Goal: Information Seeking & Learning: Compare options

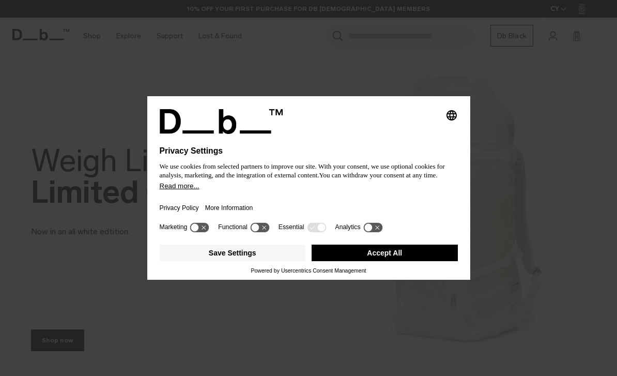
click at [394, 261] on button "Accept All" at bounding box center [385, 252] width 146 height 17
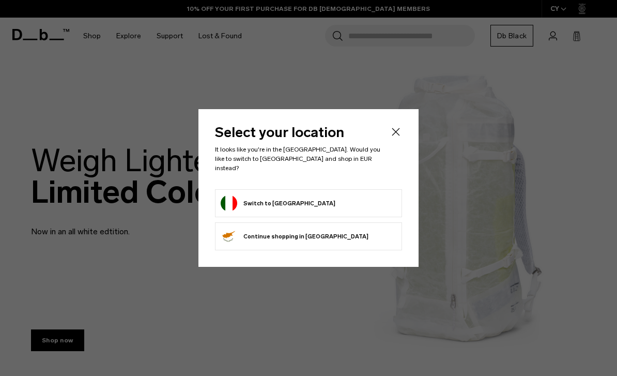
click at [322, 197] on form "Switch to Italy" at bounding box center [309, 203] width 176 height 17
click at [239, 199] on button "Switch to Italy" at bounding box center [278, 203] width 115 height 17
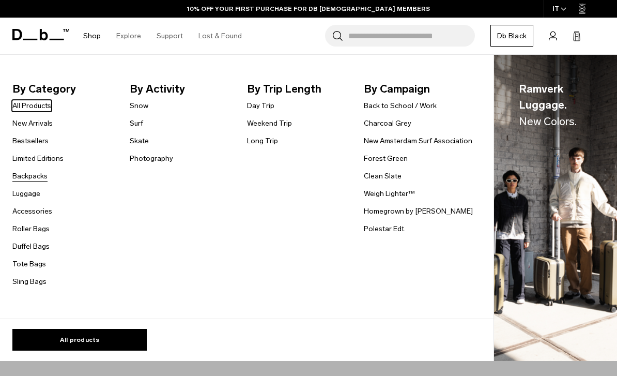
click at [29, 176] on link "Backpacks" at bounding box center [29, 176] width 35 height 11
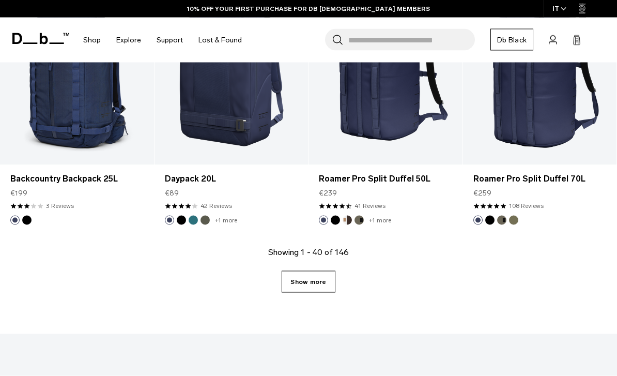
scroll to position [2514, 0]
click at [310, 284] on link "Show more" at bounding box center [308, 281] width 53 height 22
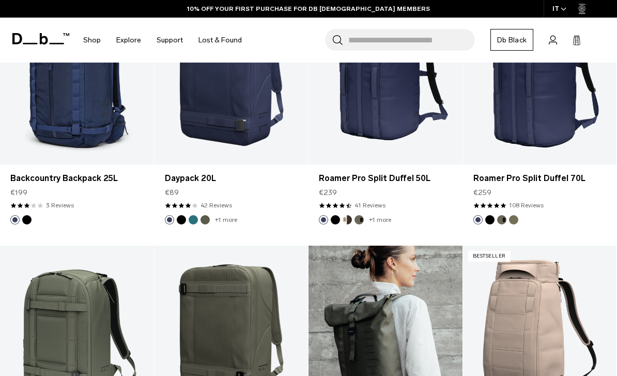
click at [313, 282] on link "Essential Backpack 12L" at bounding box center [385, 330] width 154 height 171
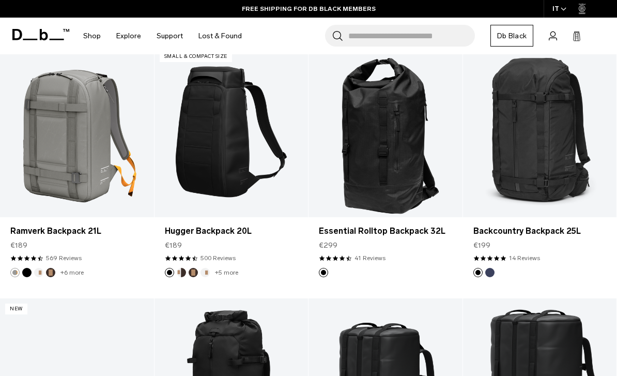
scroll to position [3682, 0]
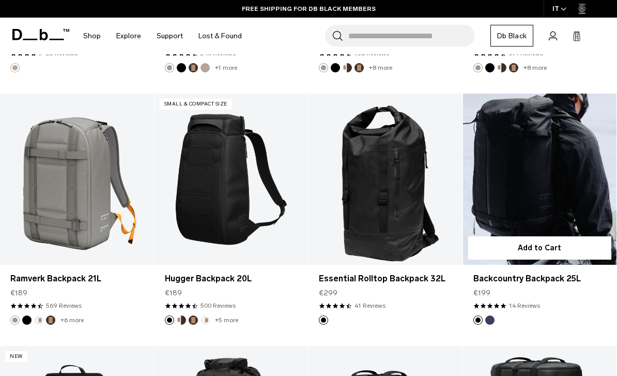
click at [564, 185] on link "Backcountry Backpack 25L" at bounding box center [540, 179] width 154 height 171
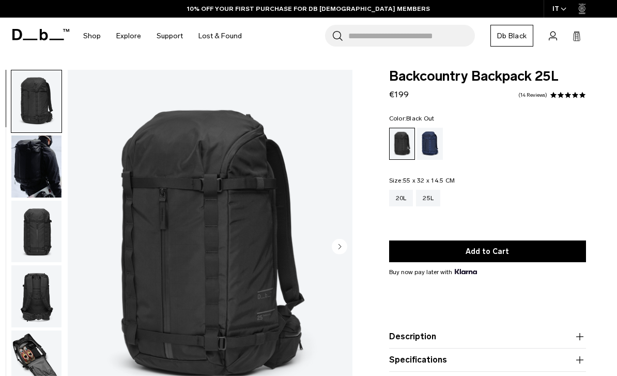
click at [37, 146] on img "button" at bounding box center [36, 166] width 50 height 62
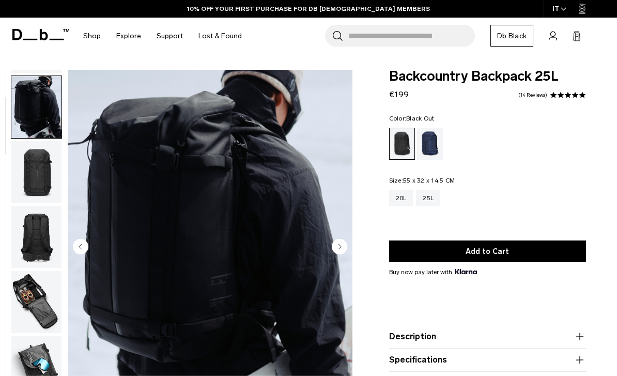
scroll to position [66, 0]
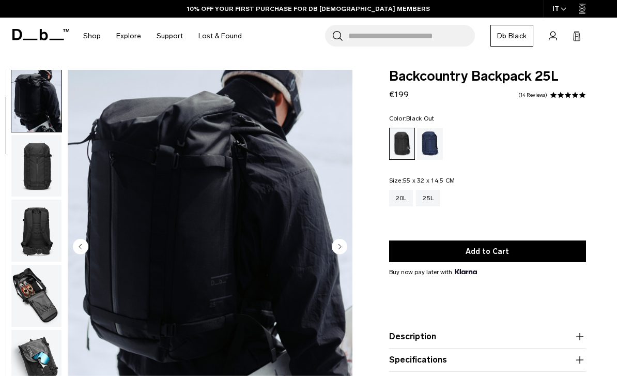
click at [36, 161] on img "button" at bounding box center [36, 166] width 50 height 62
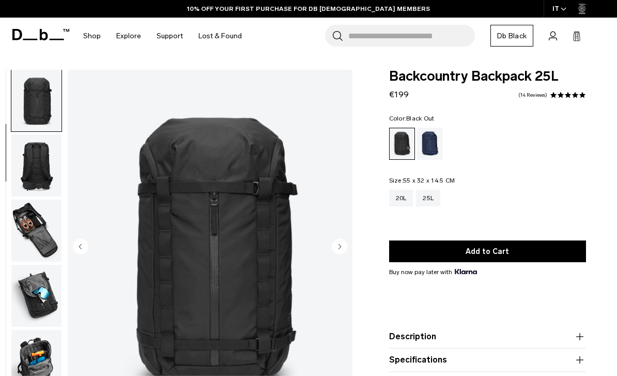
click at [37, 160] on img "button" at bounding box center [36, 165] width 50 height 62
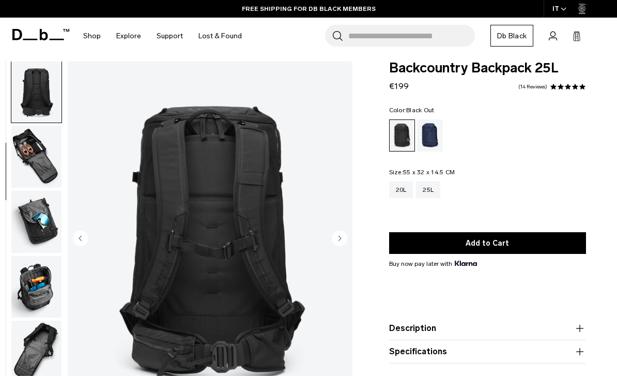
scroll to position [6, 0]
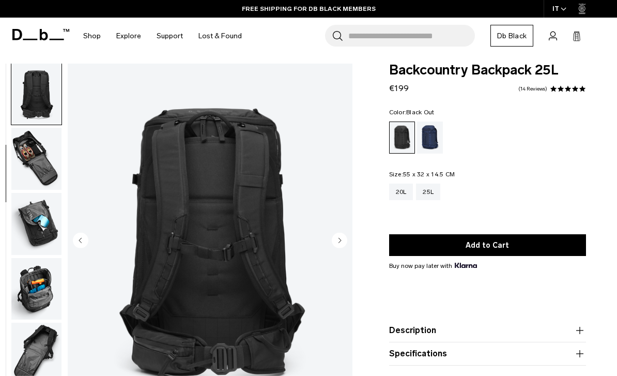
click at [30, 167] on img "button" at bounding box center [36, 159] width 50 height 62
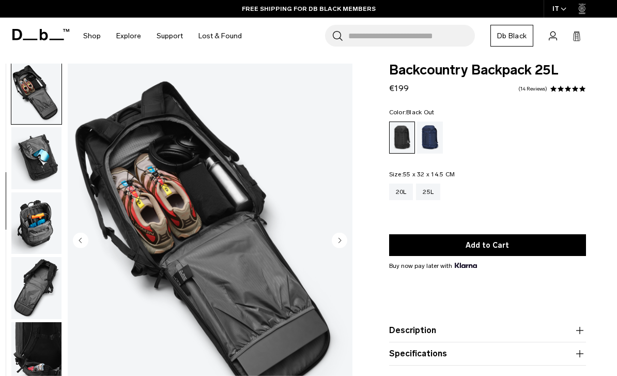
click at [28, 148] on img "button" at bounding box center [36, 158] width 50 height 62
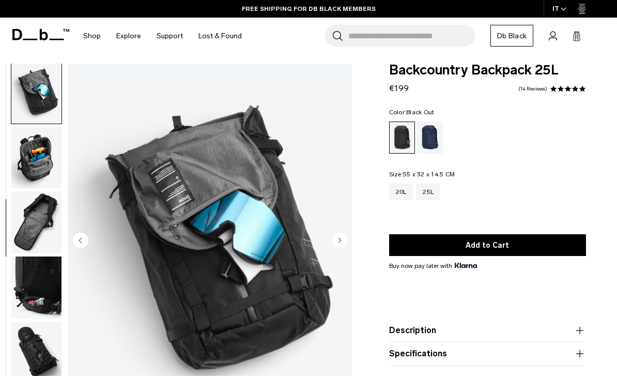
click at [29, 159] on img "button" at bounding box center [36, 158] width 50 height 62
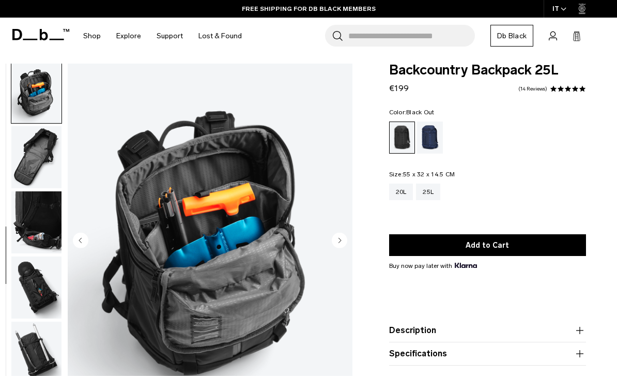
click at [37, 162] on img "button" at bounding box center [36, 157] width 50 height 62
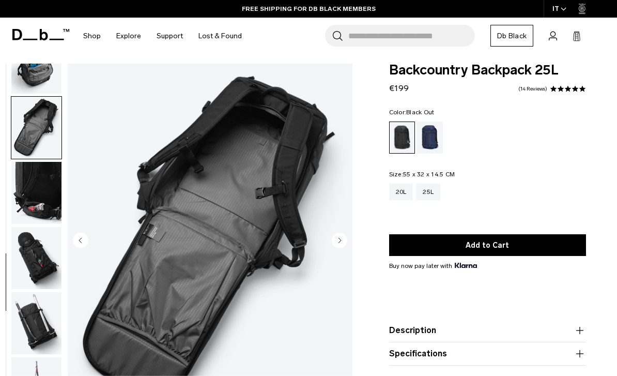
scroll to position [428, 0]
click at [40, 183] on img "button" at bounding box center [36, 193] width 50 height 62
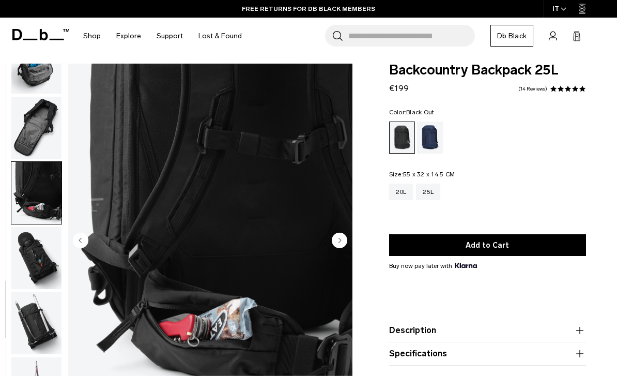
click at [28, 253] on img "button" at bounding box center [36, 258] width 50 height 62
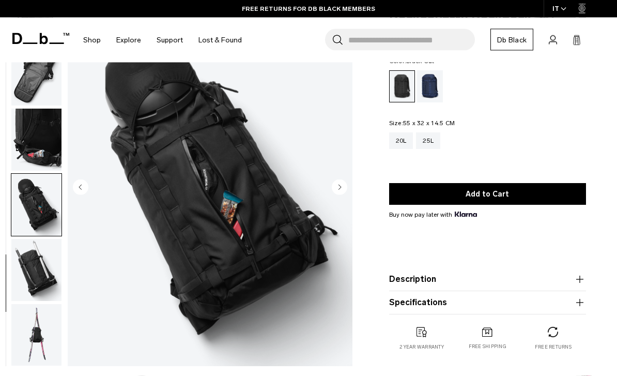
scroll to position [60, 0]
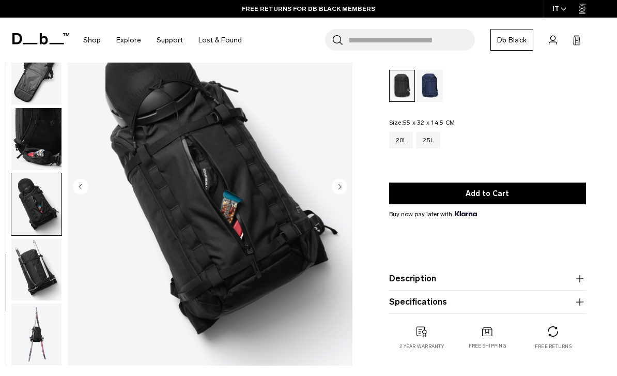
click at [34, 238] on img "button" at bounding box center [36, 269] width 50 height 62
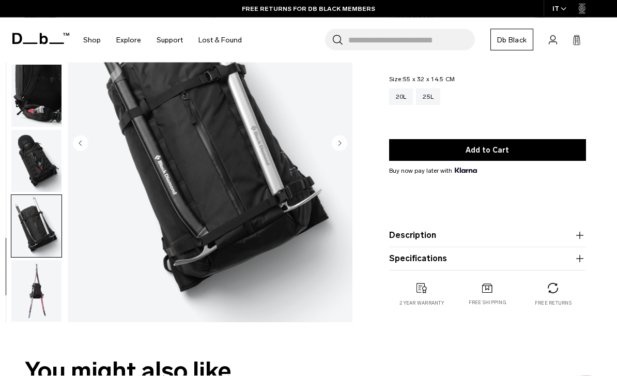
scroll to position [104, 0]
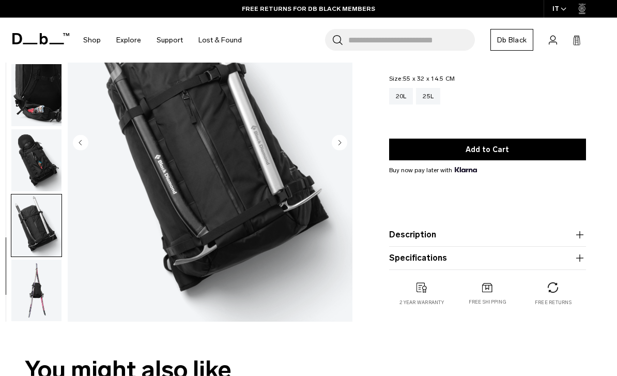
click at [29, 271] on img "button" at bounding box center [36, 290] width 50 height 62
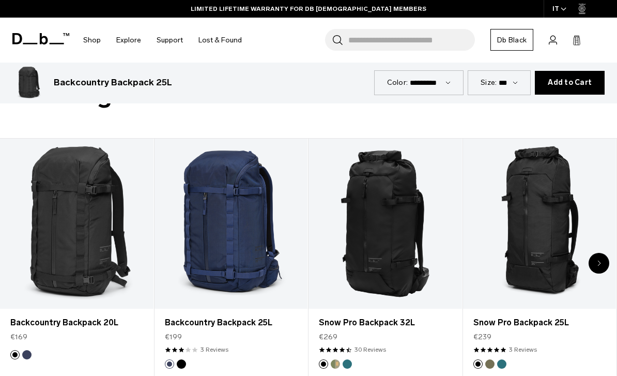
scroll to position [375, 0]
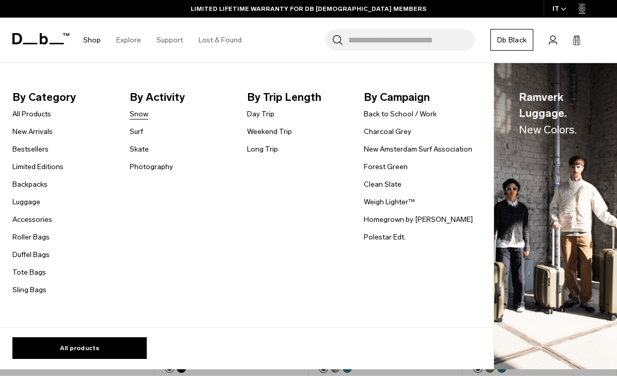
click at [147, 114] on link "Snow" at bounding box center [139, 114] width 19 height 11
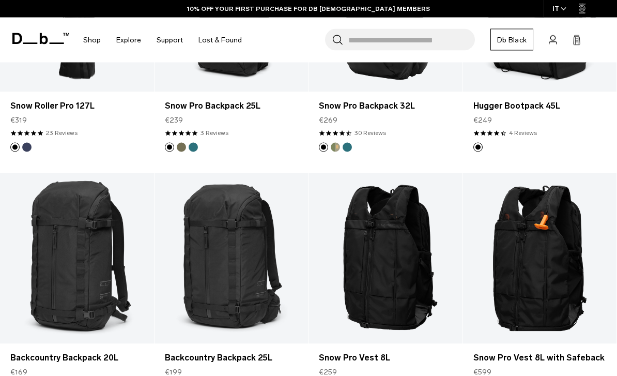
scroll to position [315, 0]
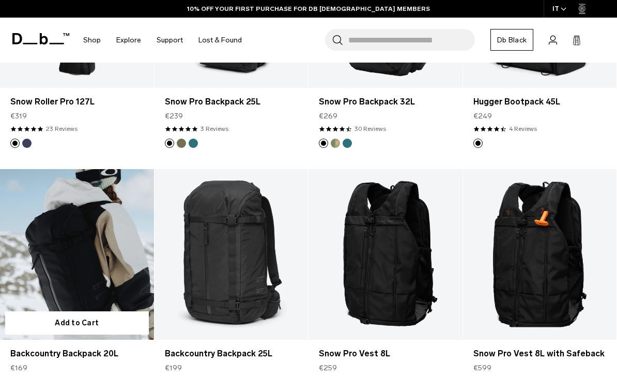
click at [61, 271] on link "Backcountry Backpack 20L" at bounding box center [77, 254] width 154 height 171
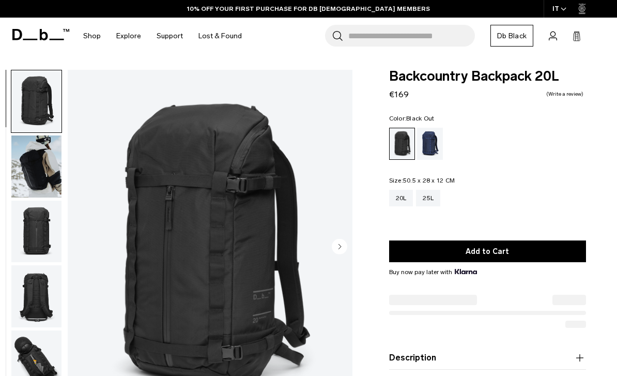
click at [36, 154] on img "button" at bounding box center [36, 166] width 50 height 62
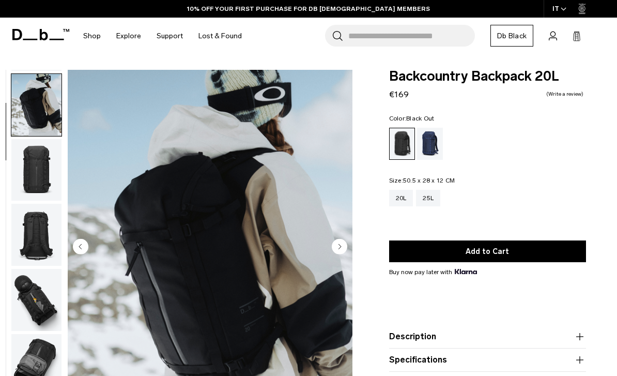
scroll to position [66, 0]
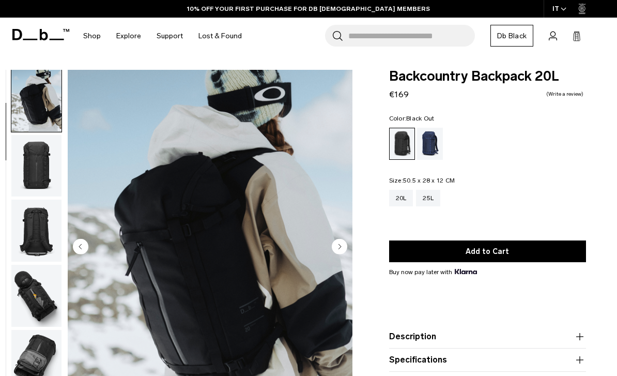
click at [41, 154] on img "button" at bounding box center [36, 166] width 50 height 62
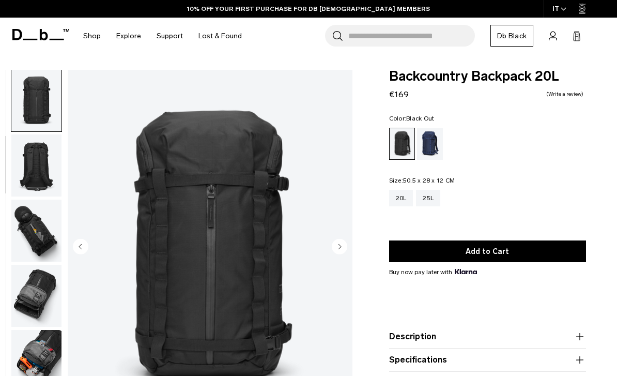
click at [39, 156] on img "button" at bounding box center [36, 165] width 50 height 62
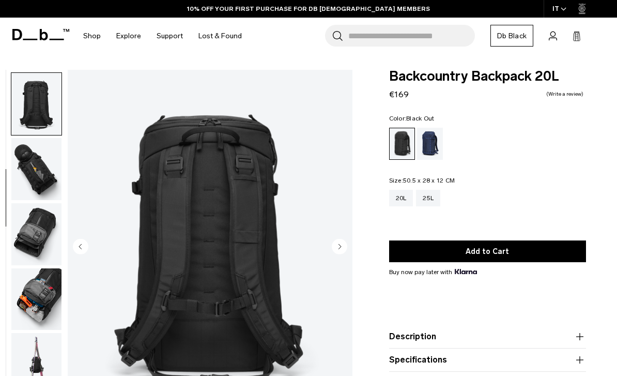
scroll to position [196, 0]
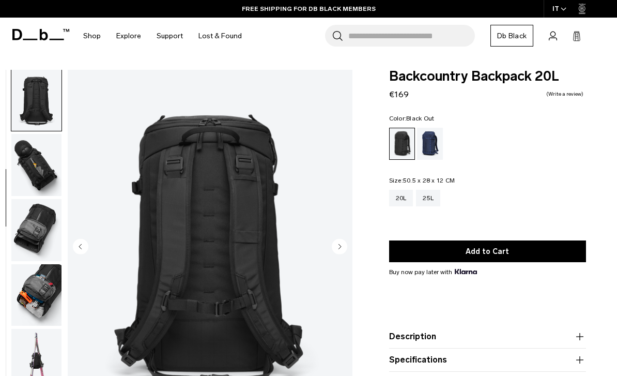
click at [37, 147] on img "button" at bounding box center [36, 165] width 50 height 62
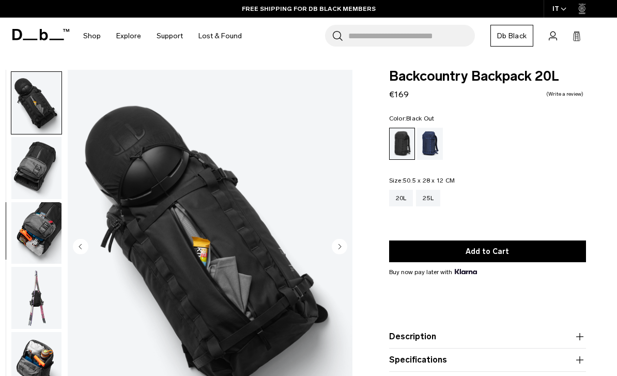
scroll to position [262, 0]
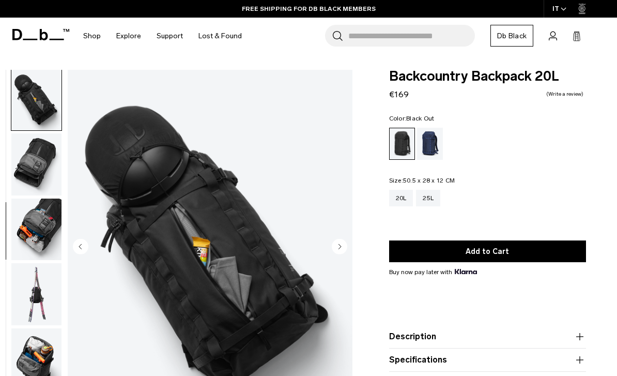
click at [40, 150] on img "button" at bounding box center [36, 164] width 50 height 62
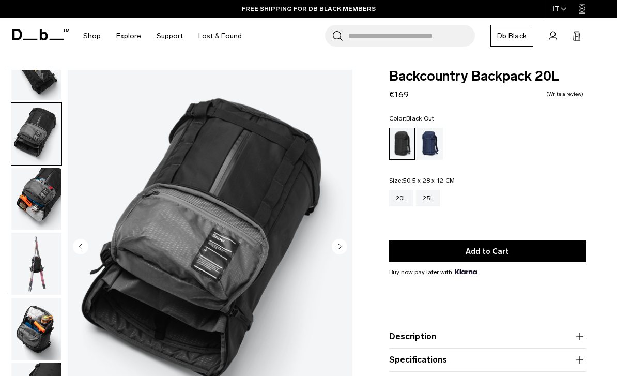
scroll to position [297, 0]
click at [38, 177] on img "button" at bounding box center [36, 199] width 50 height 62
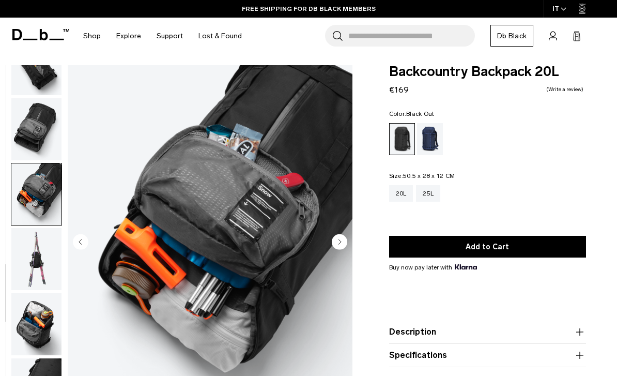
scroll to position [29, 0]
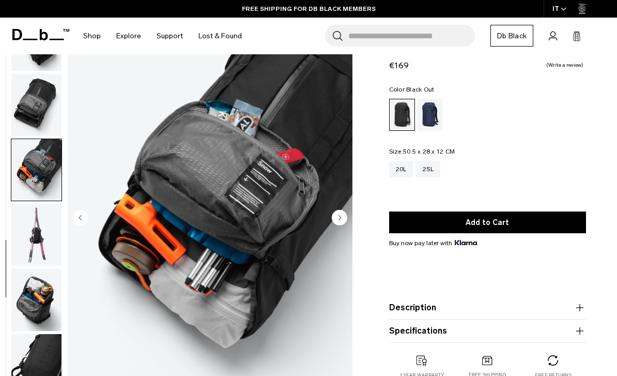
click at [36, 220] on img "button" at bounding box center [36, 235] width 50 height 62
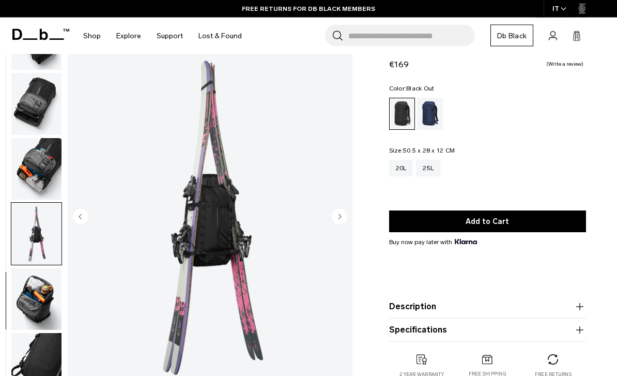
scroll to position [48, 0]
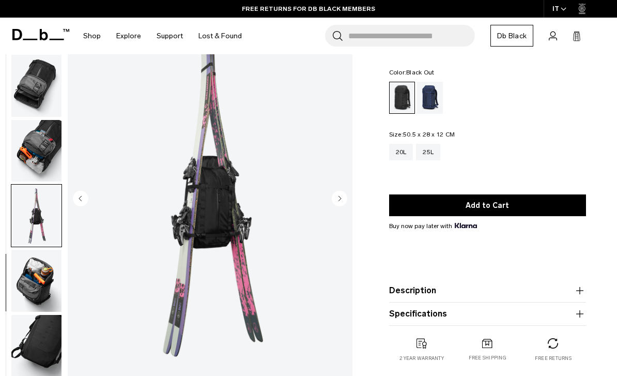
click at [36, 273] on img "button" at bounding box center [36, 281] width 50 height 62
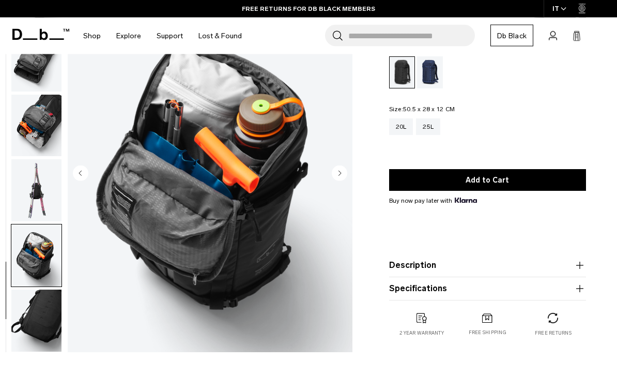
scroll to position [78, 0]
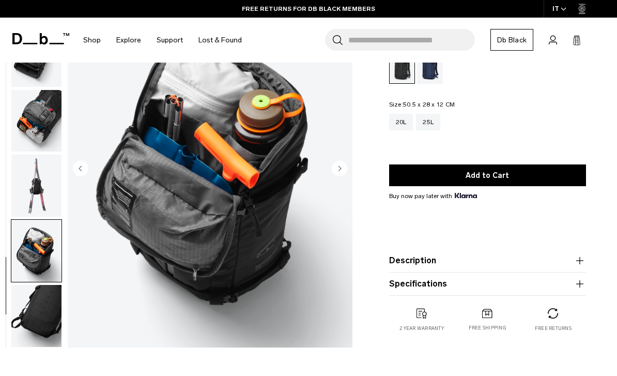
click at [32, 286] on img "button" at bounding box center [36, 316] width 50 height 62
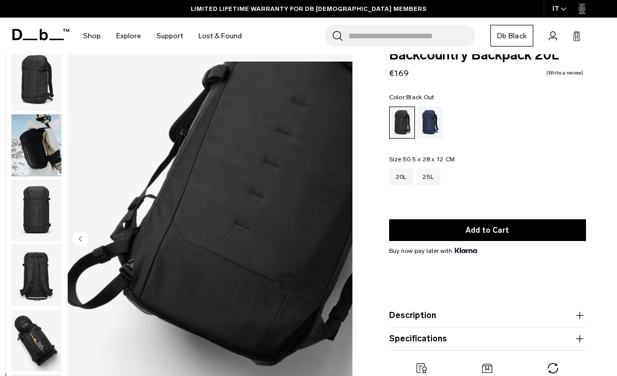
scroll to position [22, 0]
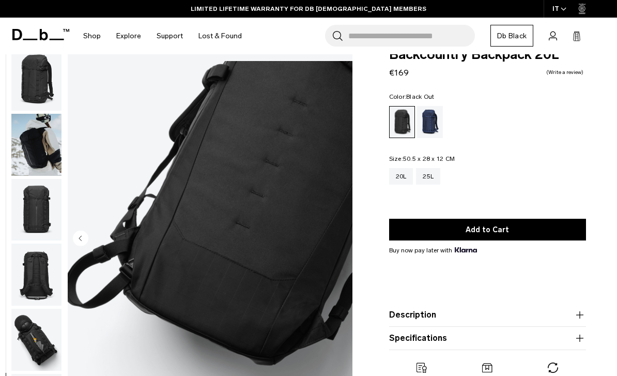
click at [41, 87] on img "button" at bounding box center [36, 80] width 50 height 62
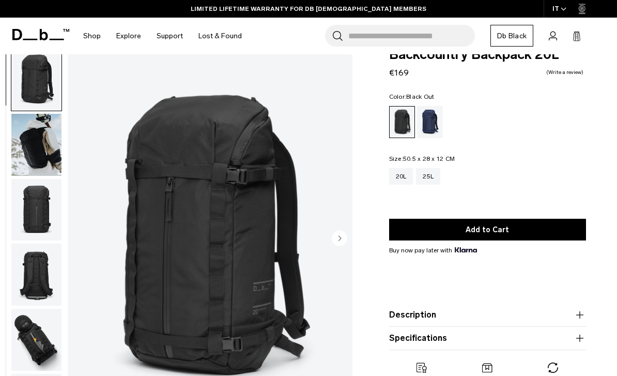
click at [44, 139] on img "button" at bounding box center [36, 145] width 50 height 62
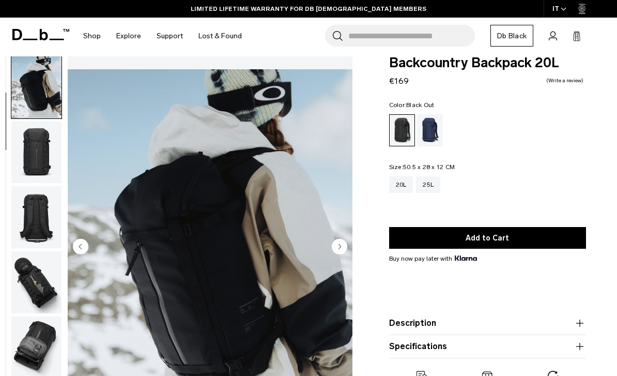
scroll to position [5, 0]
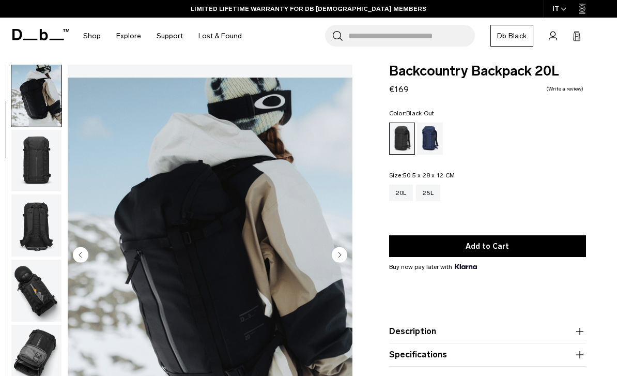
click at [34, 158] on img "button" at bounding box center [36, 161] width 50 height 62
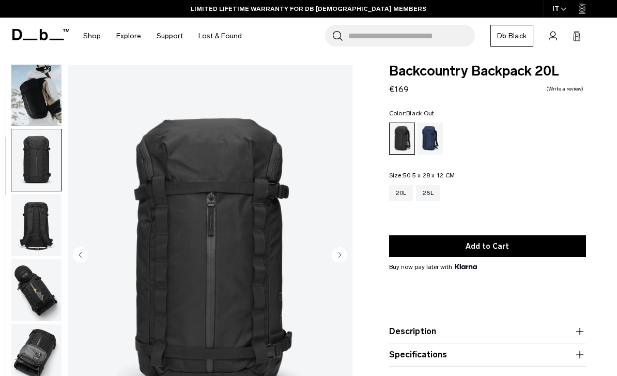
click at [32, 230] on img "button" at bounding box center [36, 225] width 50 height 62
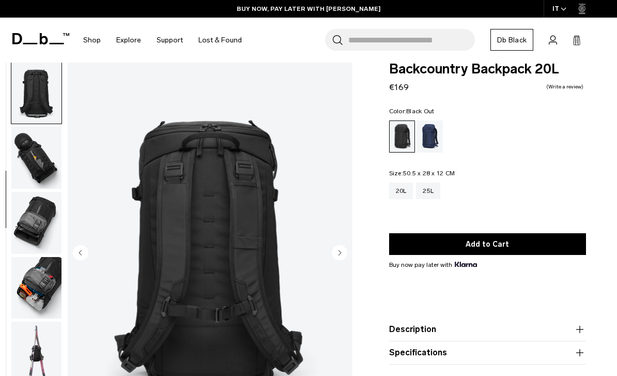
scroll to position [26, 0]
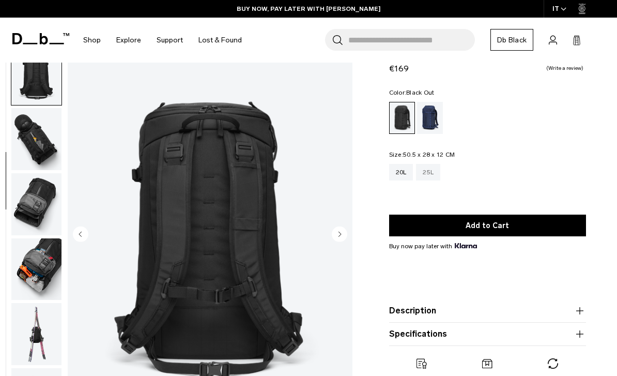
click at [438, 165] on div "25L" at bounding box center [428, 172] width 24 height 17
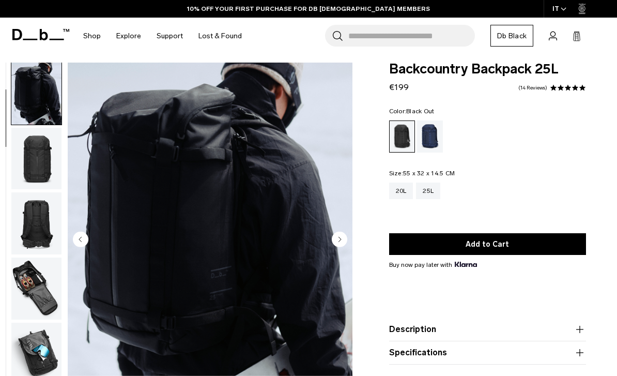
click at [38, 215] on img "button" at bounding box center [36, 223] width 50 height 62
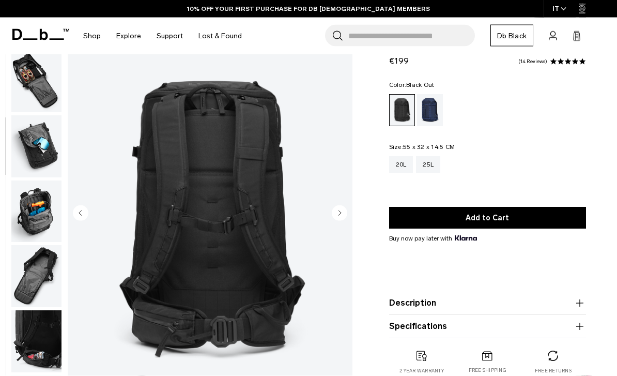
scroll to position [26, 0]
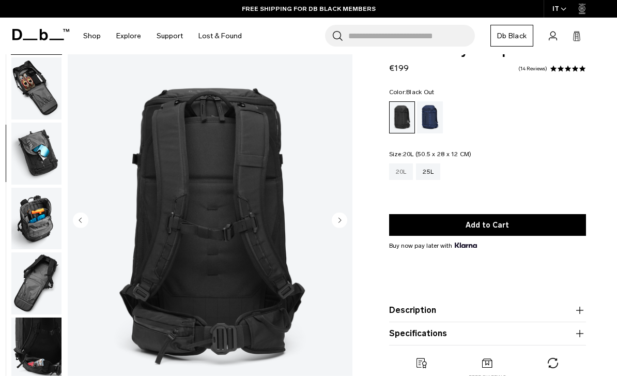
click at [401, 175] on div "20L" at bounding box center [401, 171] width 24 height 17
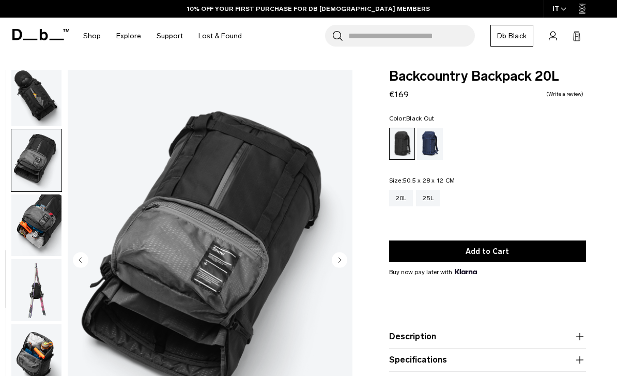
scroll to position [271, 0]
click at [34, 286] on img "button" at bounding box center [36, 290] width 50 height 62
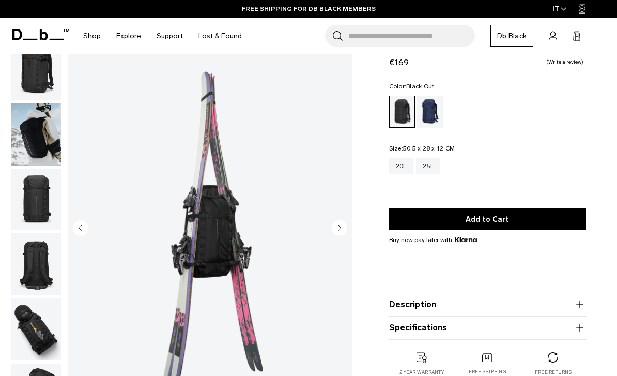
scroll to position [0, 0]
click at [23, 73] on img "button" at bounding box center [36, 69] width 50 height 62
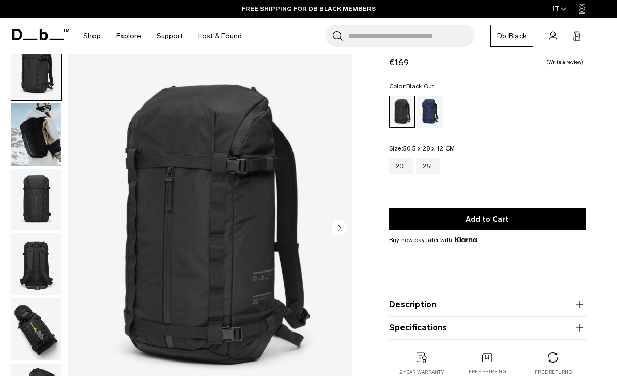
click at [40, 132] on img "button" at bounding box center [36, 134] width 50 height 62
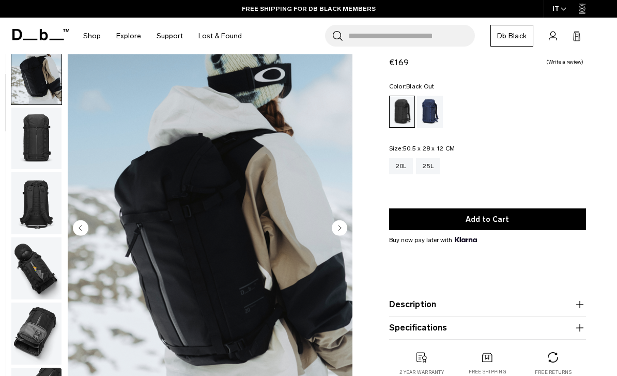
scroll to position [66, 0]
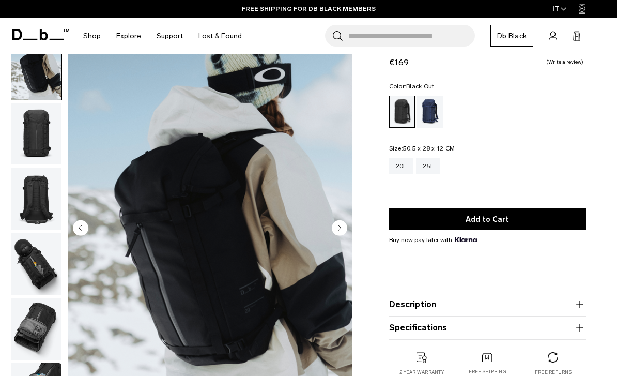
click at [34, 134] on img "button" at bounding box center [36, 134] width 50 height 62
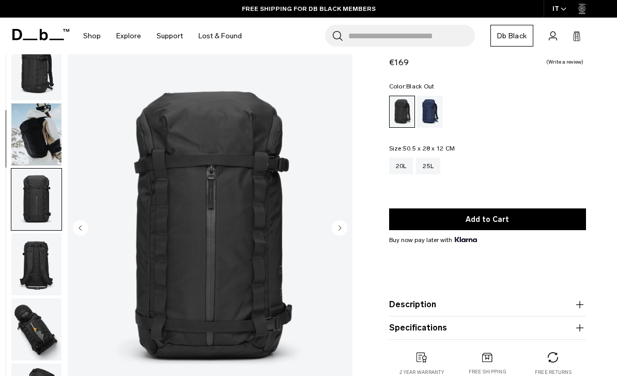
scroll to position [0, 0]
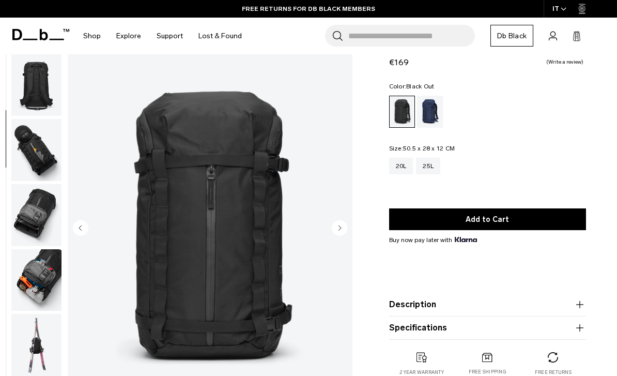
click at [33, 103] on img "button" at bounding box center [36, 85] width 50 height 62
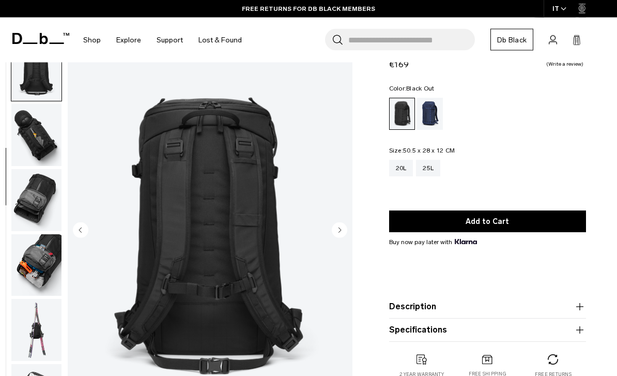
scroll to position [14, 0]
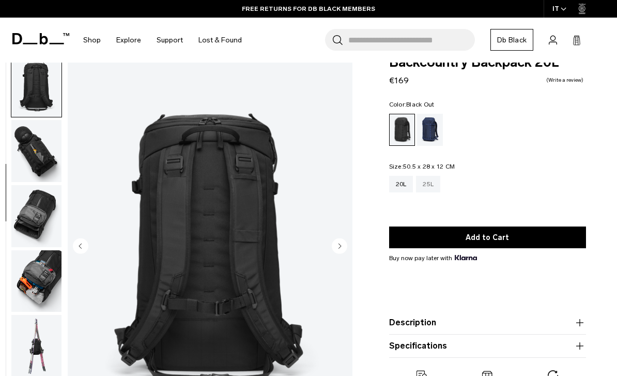
click at [432, 180] on div "25L" at bounding box center [428, 184] width 24 height 17
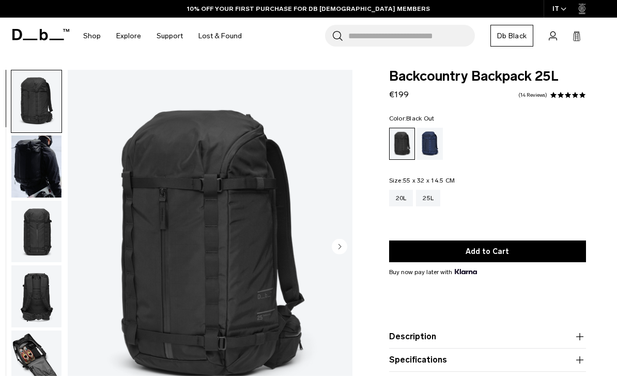
click at [38, 292] on img "button" at bounding box center [36, 296] width 50 height 62
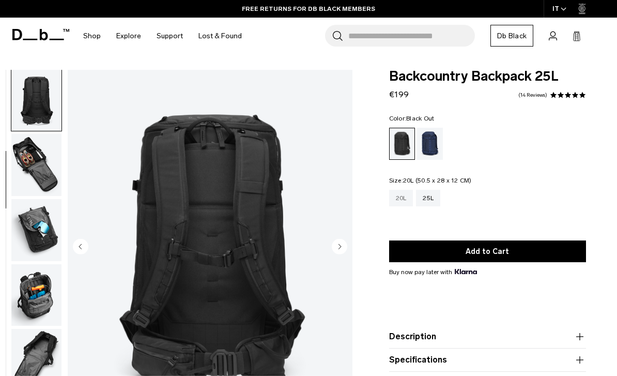
click at [393, 199] on div "20L" at bounding box center [401, 198] width 24 height 17
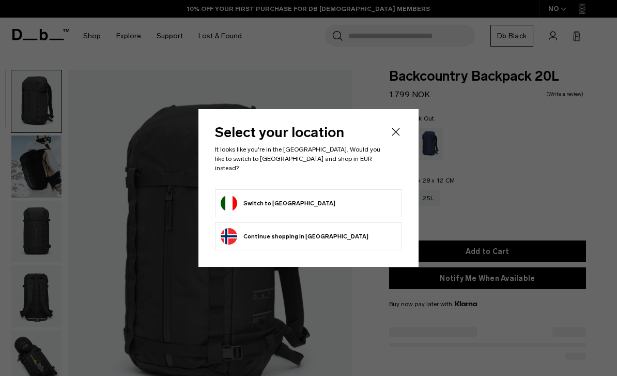
click at [408, 135] on div "Select your location It looks like you're in the Italy. Would you like to switc…" at bounding box center [308, 188] width 220 height 158
click at [400, 138] on icon "Close" at bounding box center [396, 132] width 12 height 12
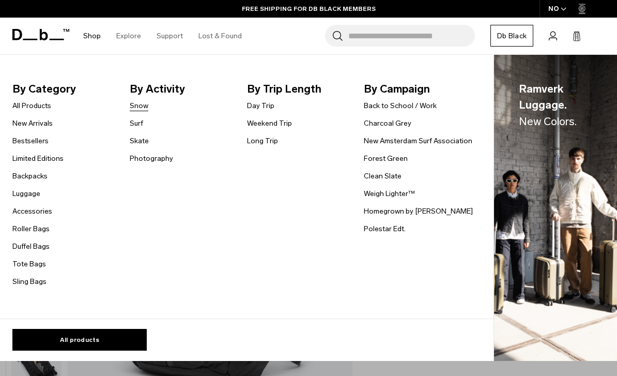
click at [142, 106] on link "Snow" at bounding box center [139, 105] width 19 height 11
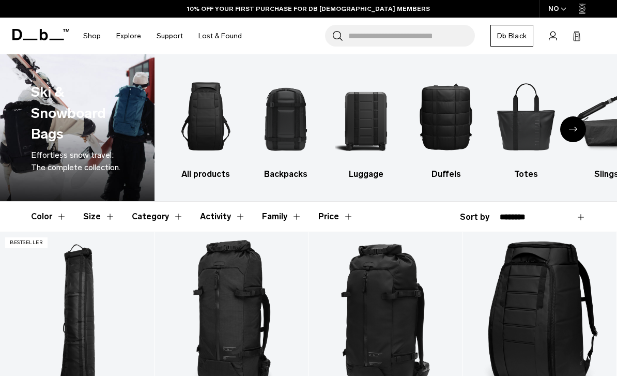
click at [558, 8] on div "NO" at bounding box center [557, 9] width 36 height 18
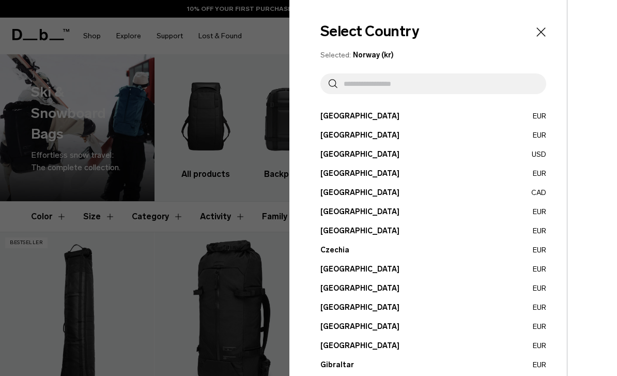
click at [459, 85] on input "text" at bounding box center [437, 83] width 200 height 21
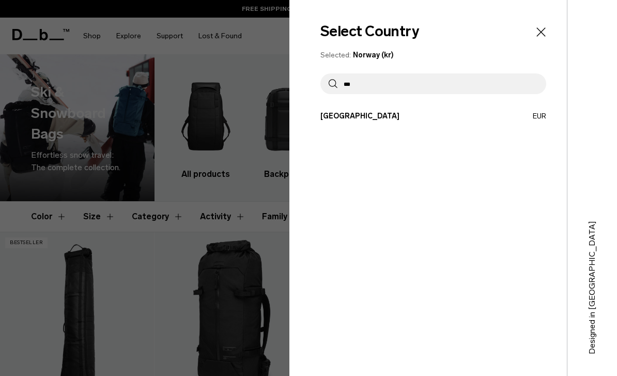
type input "***"
click at [370, 118] on button "Italy EUR" at bounding box center [433, 116] width 226 height 11
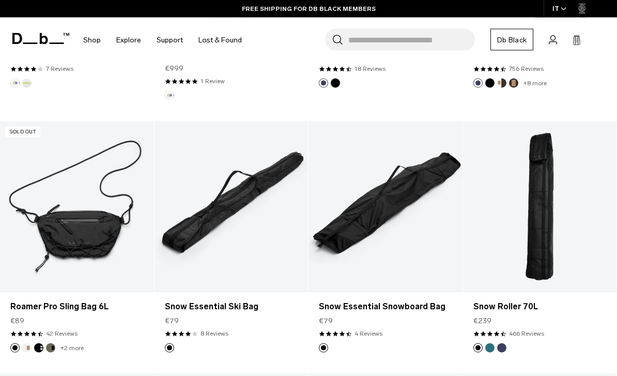
scroll to position [881, 0]
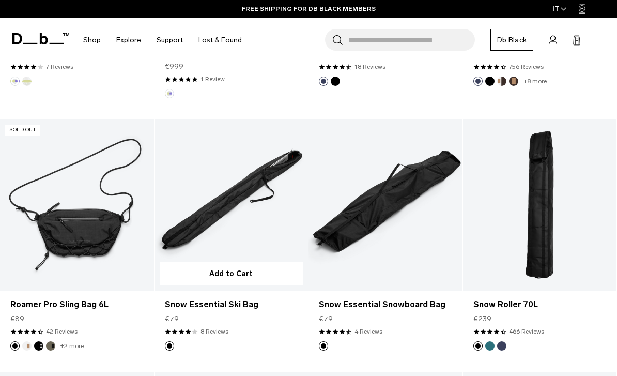
click at [267, 238] on link "Snow Essential Ski Bag" at bounding box center [231, 204] width 154 height 171
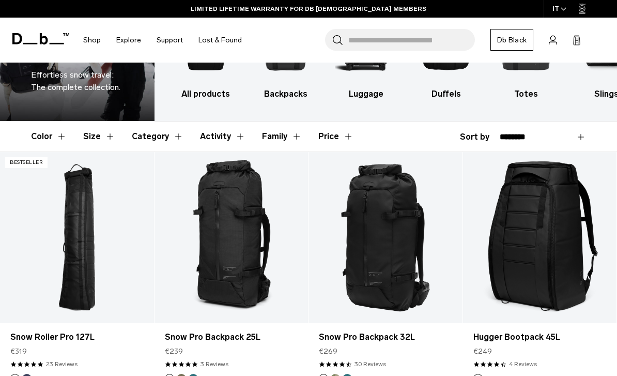
scroll to position [81, 0]
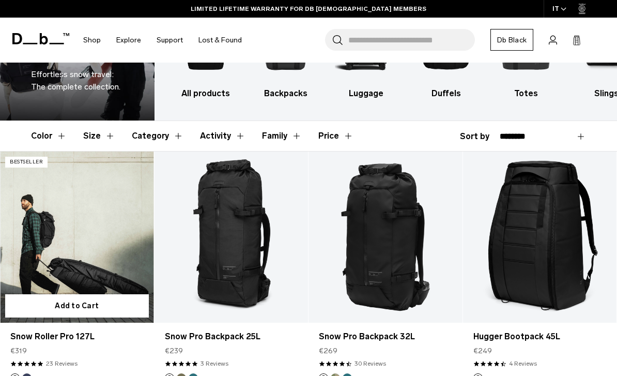
click at [52, 243] on link "Snow Roller Pro 127L" at bounding box center [77, 236] width 154 height 171
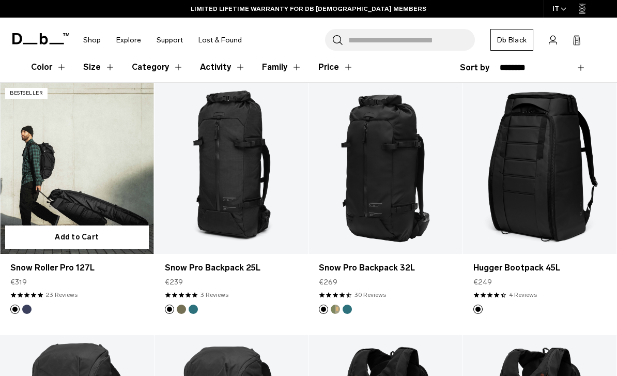
scroll to position [167, 0]
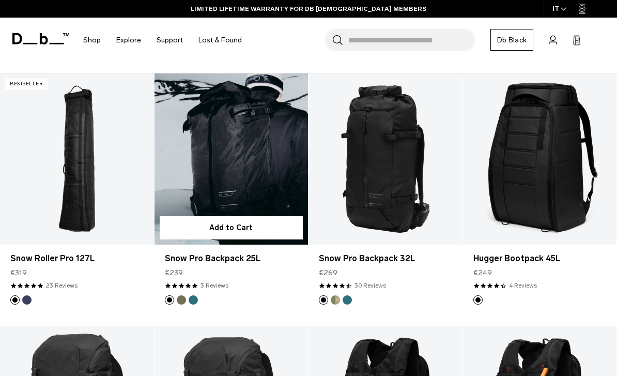
click at [263, 197] on link "Snow Pro Backpack 25L" at bounding box center [231, 158] width 154 height 171
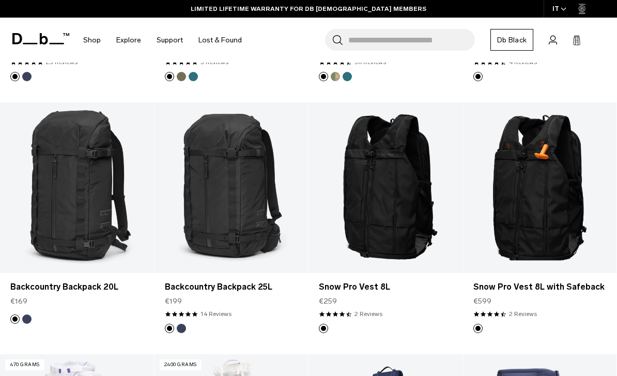
scroll to position [391, 0]
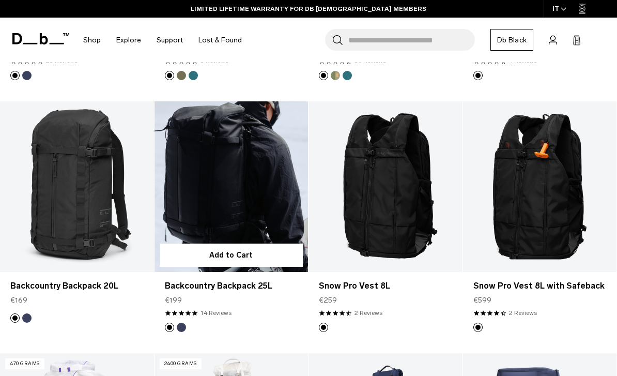
click at [198, 211] on link "Backcountry Backpack 25L" at bounding box center [231, 186] width 154 height 171
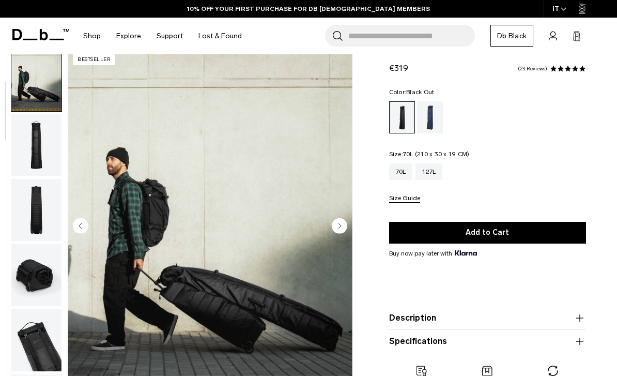
click at [409, 199] on button "Size Guide" at bounding box center [404, 199] width 31 height 8
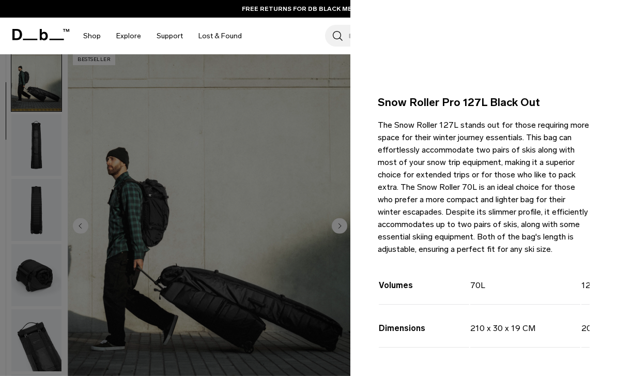
click at [152, 303] on div at bounding box center [308, 188] width 617 height 376
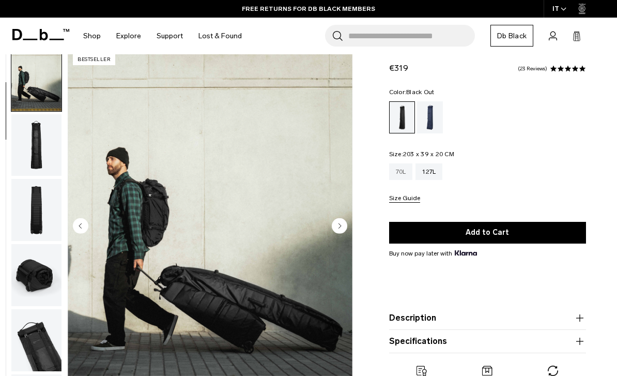
click at [399, 169] on div "70L" at bounding box center [401, 171] width 24 height 17
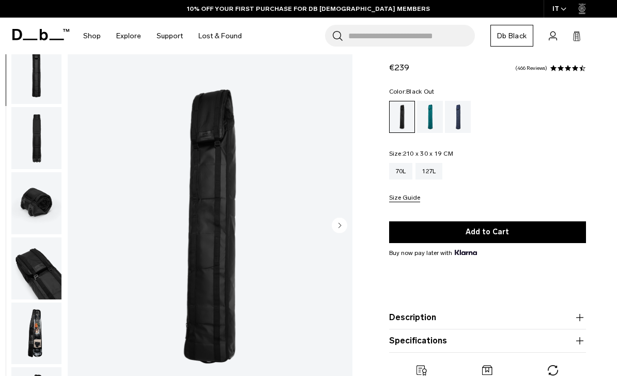
scroll to position [166, 0]
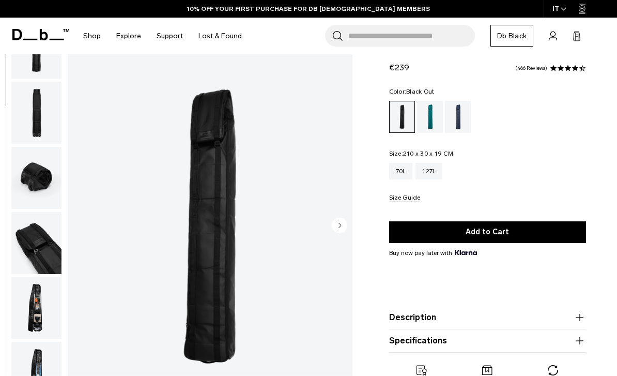
click at [29, 305] on img "button" at bounding box center [36, 307] width 50 height 62
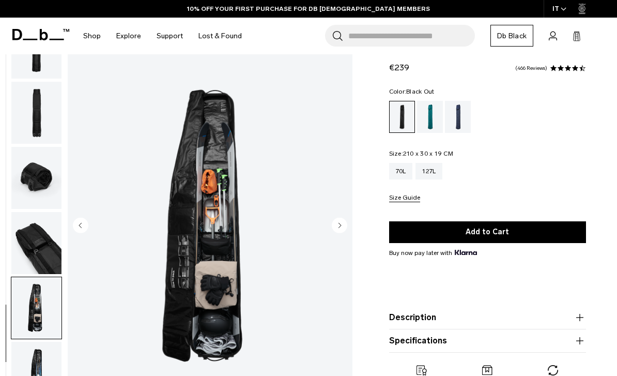
scroll to position [0, 0]
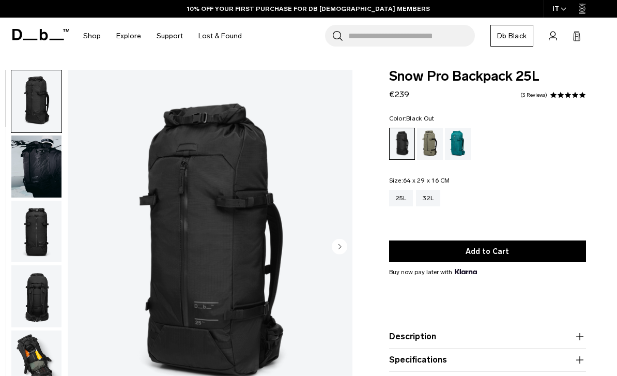
click at [32, 174] on img "button" at bounding box center [36, 166] width 50 height 62
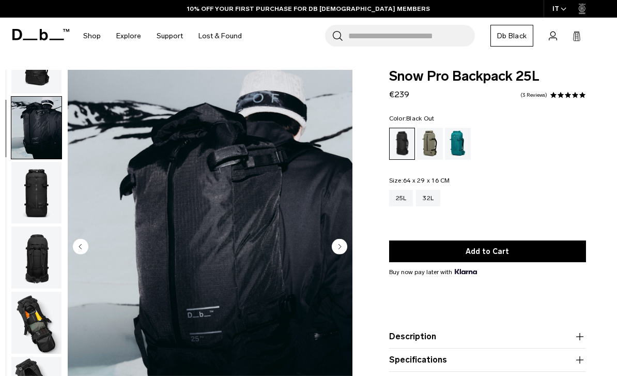
click at [43, 236] on img "button" at bounding box center [36, 257] width 50 height 62
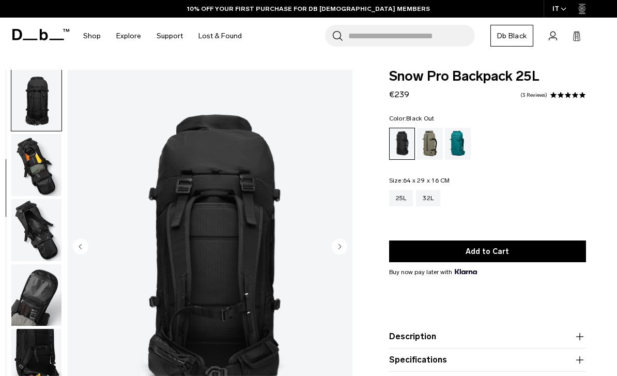
click at [30, 219] on img "button" at bounding box center [36, 230] width 50 height 62
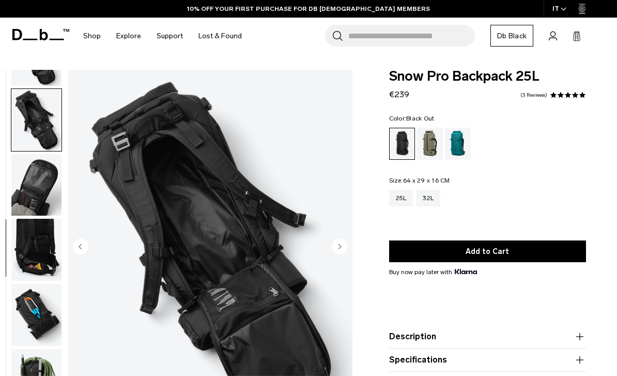
scroll to position [328, 0]
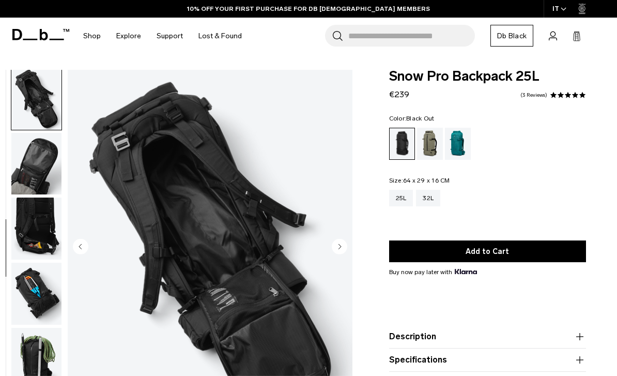
click at [25, 226] on img "button" at bounding box center [36, 228] width 50 height 62
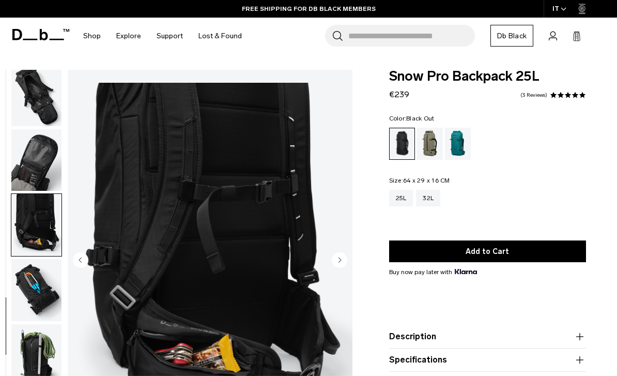
scroll to position [0, 0]
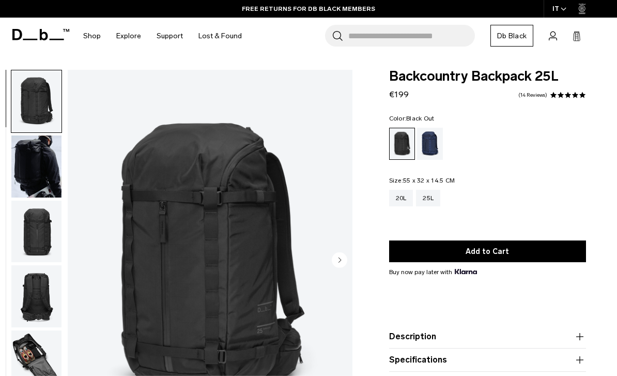
click at [29, 98] on img "button" at bounding box center [36, 101] width 50 height 62
click at [33, 170] on img "button" at bounding box center [36, 166] width 50 height 62
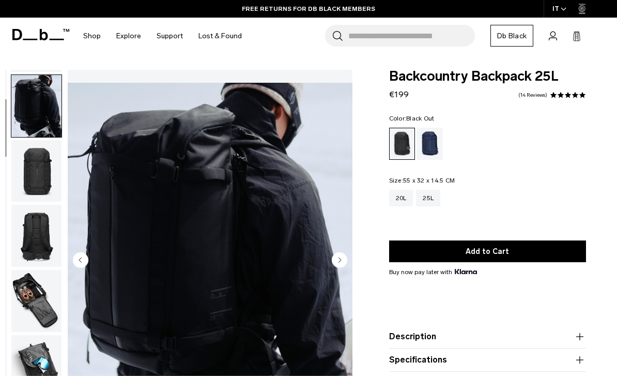
scroll to position [66, 0]
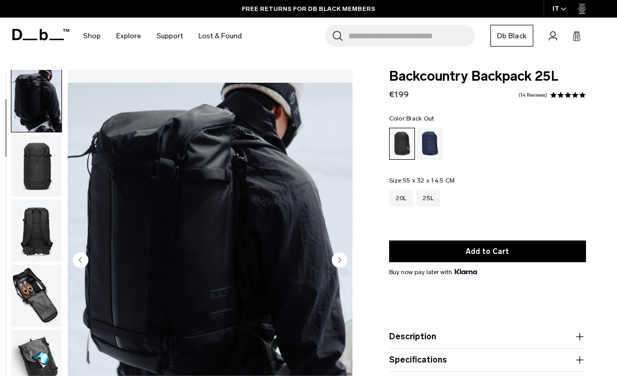
click at [30, 130] on img "button" at bounding box center [36, 101] width 50 height 62
click at [34, 166] on img "button" at bounding box center [36, 166] width 50 height 62
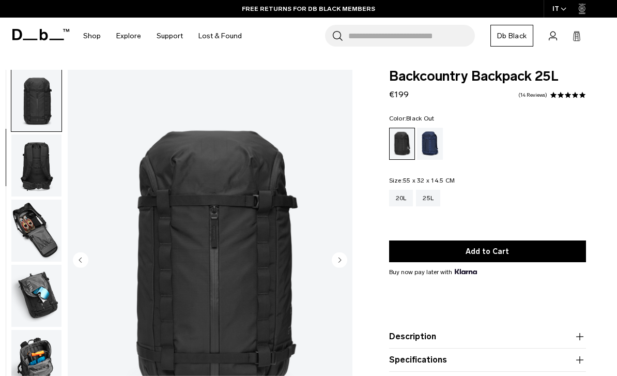
scroll to position [22, 0]
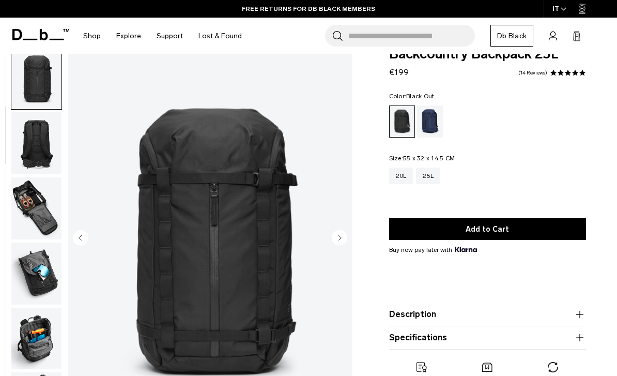
click at [33, 138] on img "button" at bounding box center [36, 143] width 50 height 62
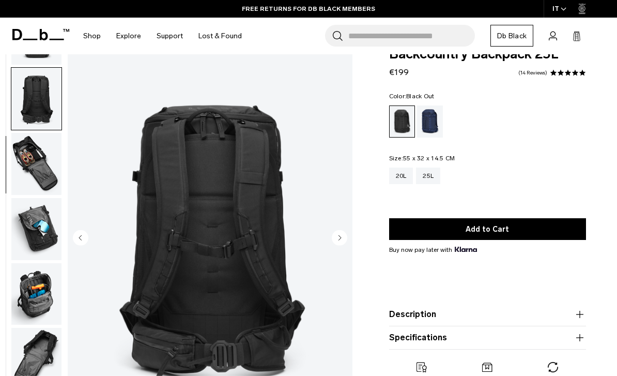
scroll to position [196, 0]
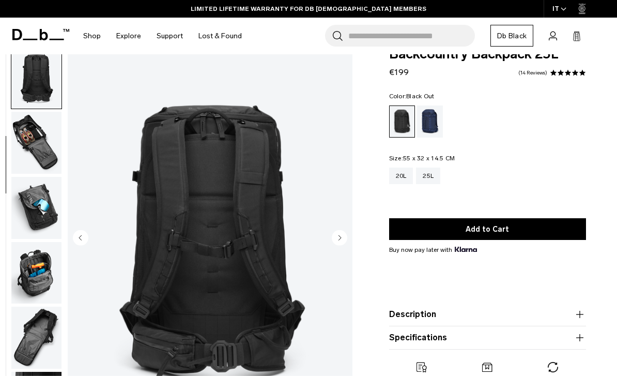
click at [29, 88] on img "button" at bounding box center [36, 78] width 50 height 62
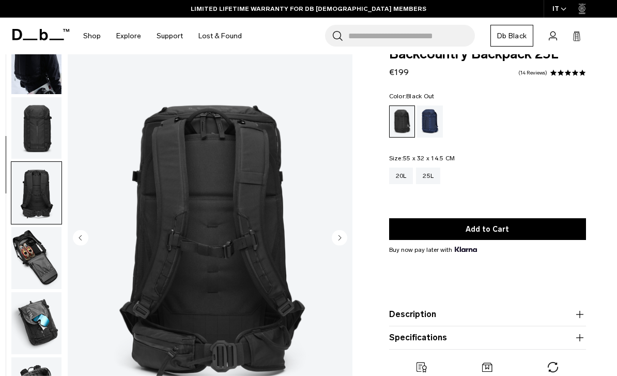
click at [34, 126] on img "button" at bounding box center [36, 128] width 50 height 62
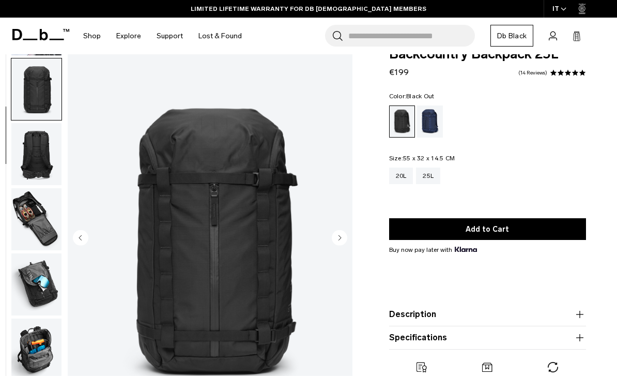
scroll to position [131, 0]
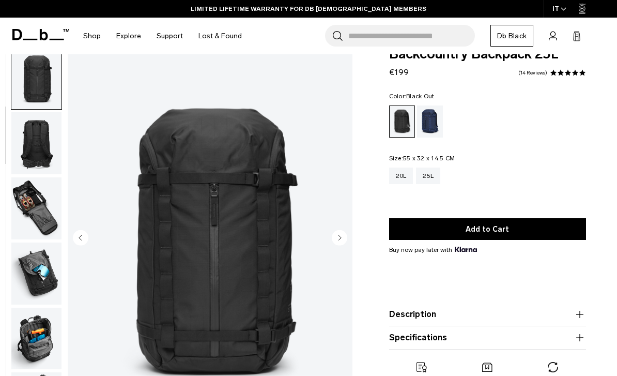
click at [29, 147] on img "button" at bounding box center [36, 143] width 50 height 62
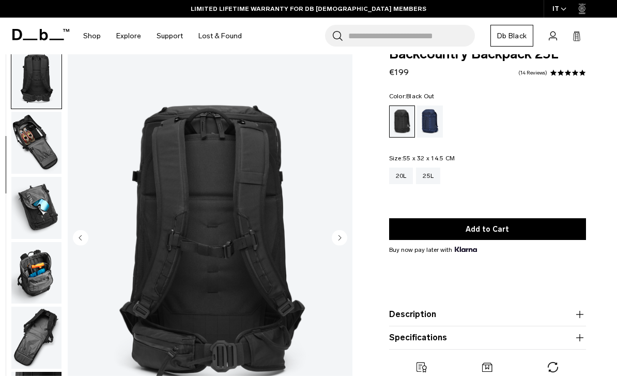
click at [29, 146] on img "button" at bounding box center [36, 143] width 50 height 62
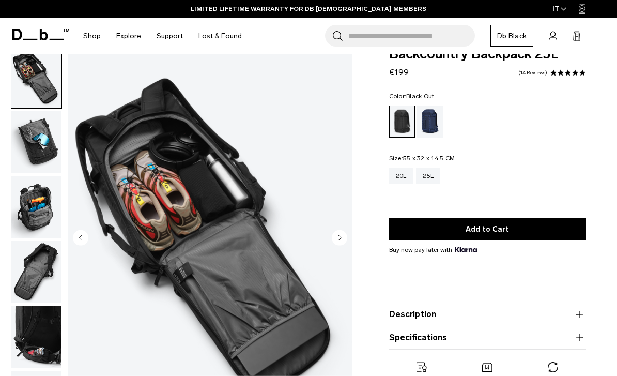
click at [33, 138] on img "button" at bounding box center [36, 142] width 50 height 62
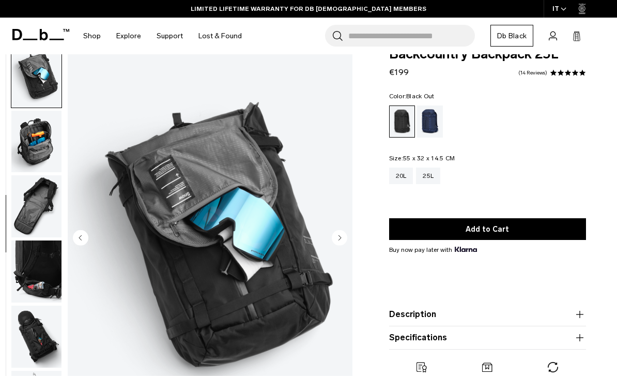
click at [34, 138] on img "button" at bounding box center [36, 142] width 50 height 62
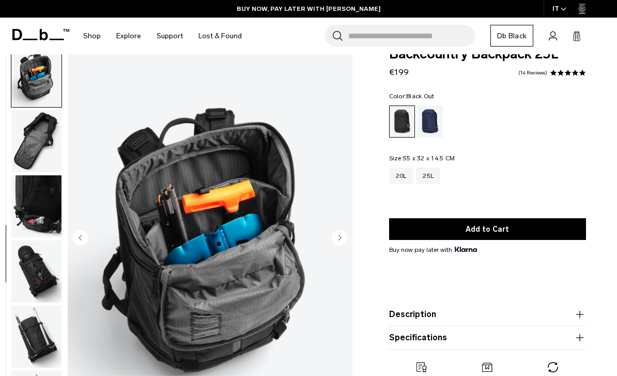
click at [37, 138] on img "button" at bounding box center [36, 141] width 50 height 62
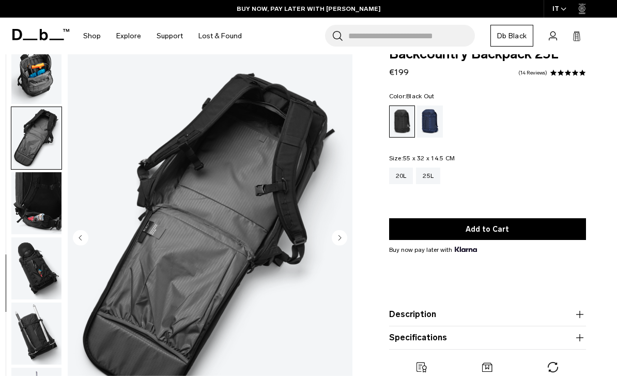
scroll to position [401, 0]
click at [31, 74] on img "button" at bounding box center [36, 73] width 50 height 62
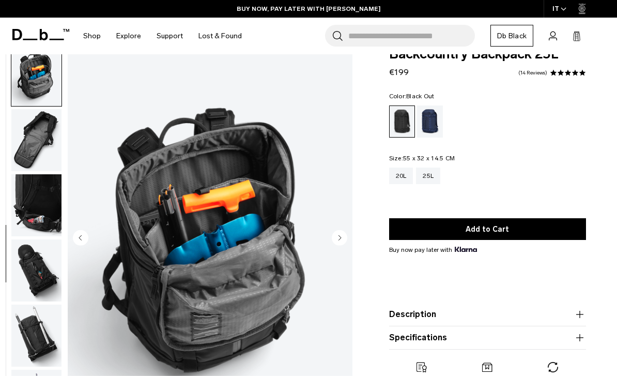
scroll to position [393, 0]
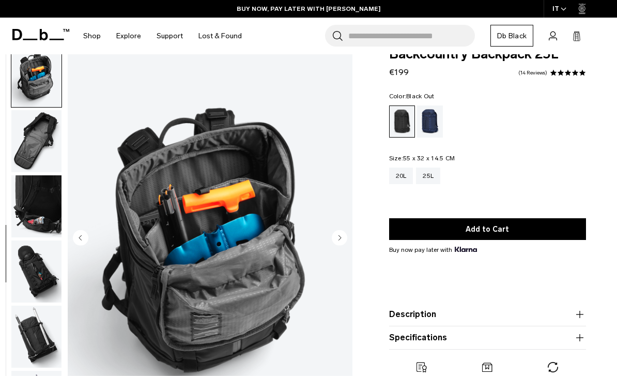
click at [33, 132] on img "button" at bounding box center [36, 141] width 50 height 62
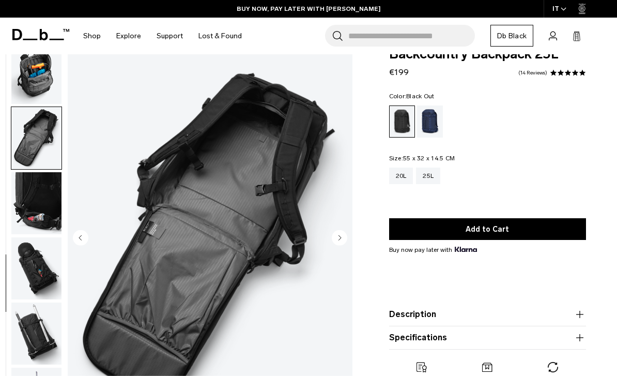
scroll to position [401, 0]
click at [35, 194] on img "button" at bounding box center [36, 203] width 50 height 62
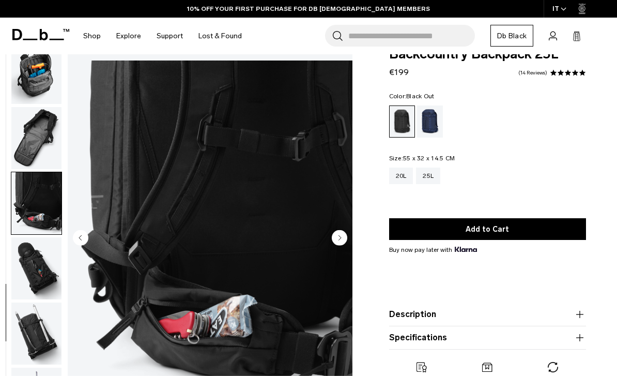
click at [30, 248] on img "button" at bounding box center [36, 268] width 50 height 62
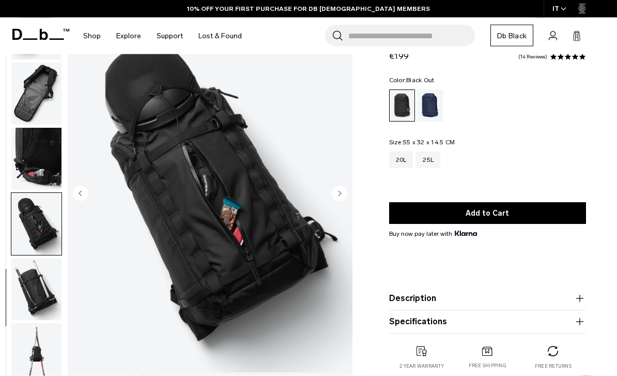
scroll to position [67, 0]
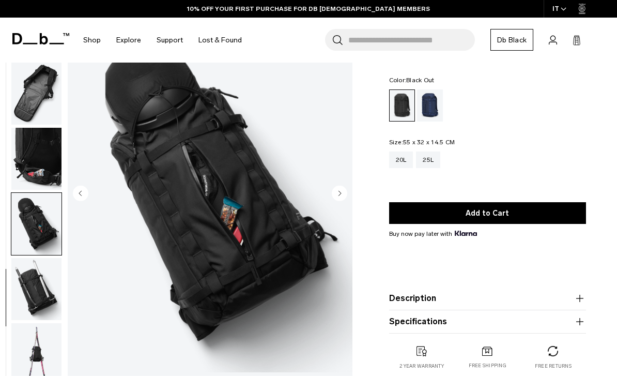
click at [30, 272] on img "button" at bounding box center [36, 289] width 50 height 62
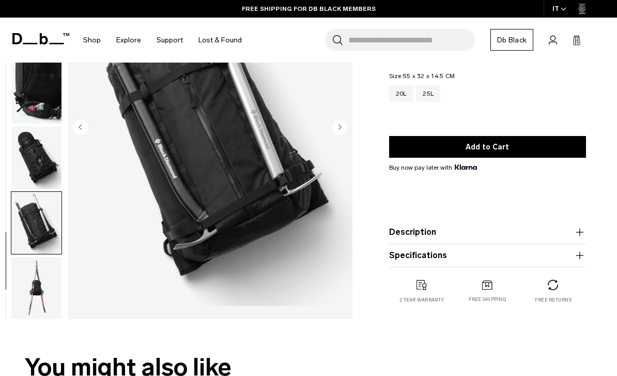
scroll to position [154, 0]
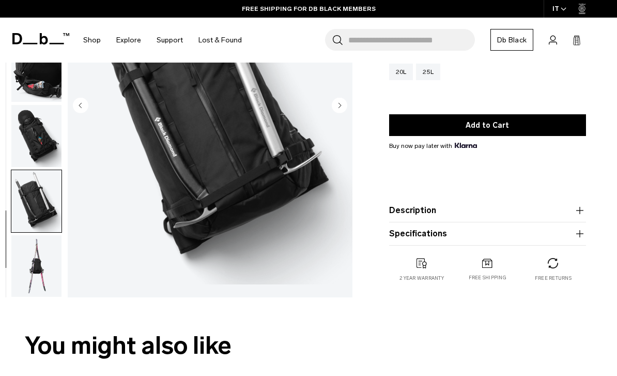
click at [32, 259] on img "button" at bounding box center [36, 266] width 50 height 62
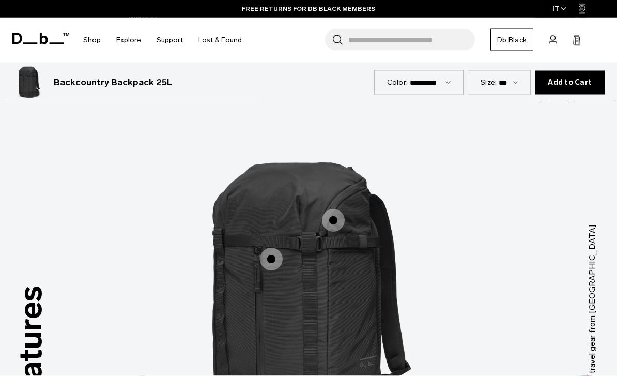
scroll to position [1049, 0]
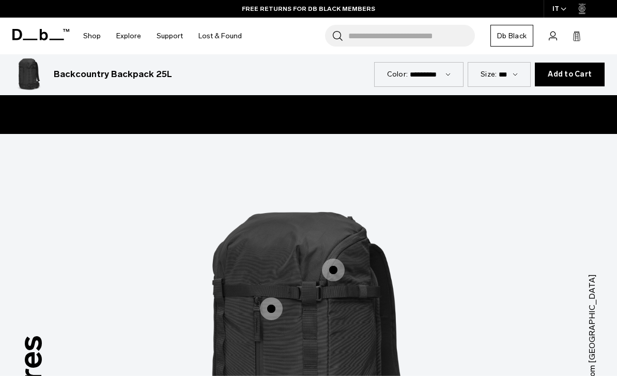
click at [337, 258] on span "1 / 3" at bounding box center [333, 269] width 23 height 23
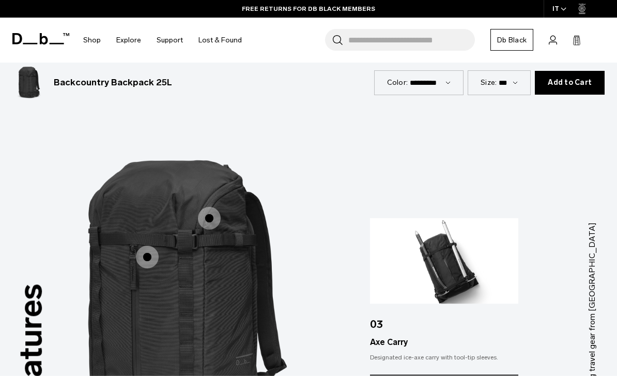
scroll to position [1102, 0]
click at [158, 244] on label "Vertical front pocket" at bounding box center [147, 256] width 25 height 25
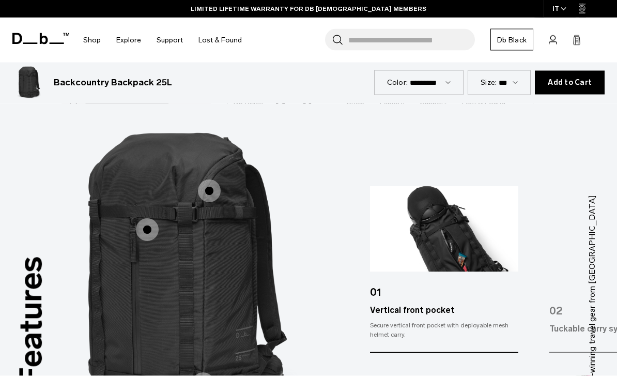
scroll to position [1129, 0]
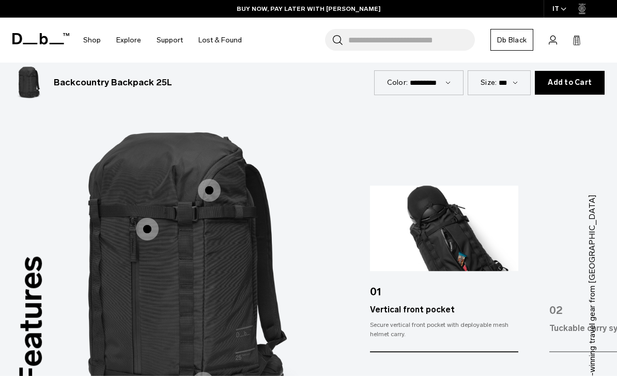
click at [202, 372] on span "1 / 3" at bounding box center [203, 383] width 23 height 23
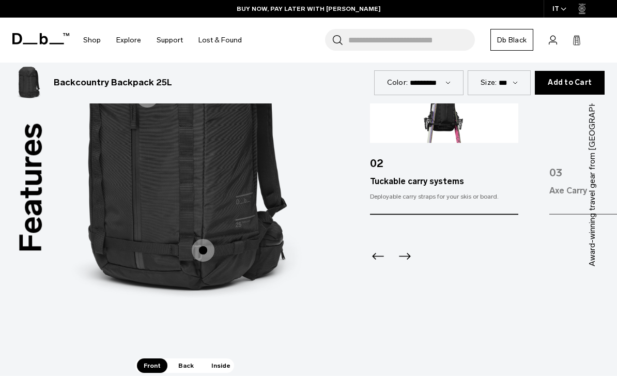
scroll to position [1262, 0]
click at [184, 358] on span "Back" at bounding box center [186, 365] width 29 height 14
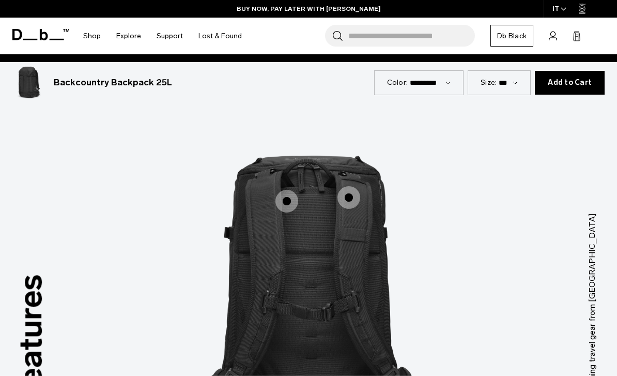
scroll to position [1097, 0]
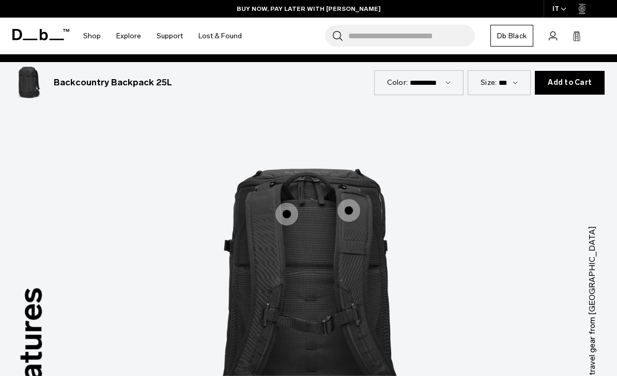
click at [279, 203] on span "2 / 3" at bounding box center [286, 214] width 23 height 23
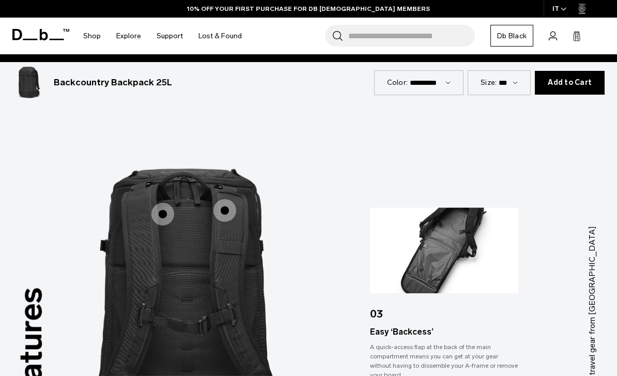
click at [229, 199] on span "2 / 3" at bounding box center [224, 210] width 23 height 23
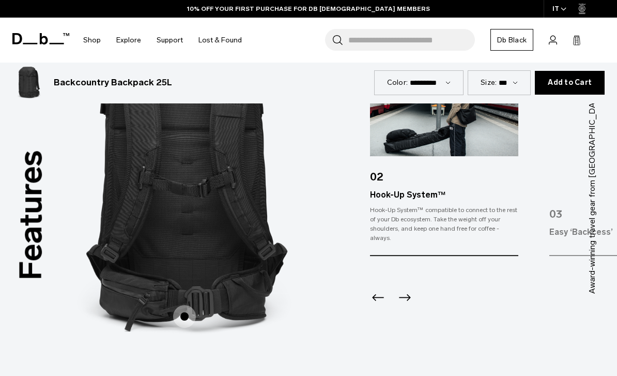
scroll to position [1235, 0]
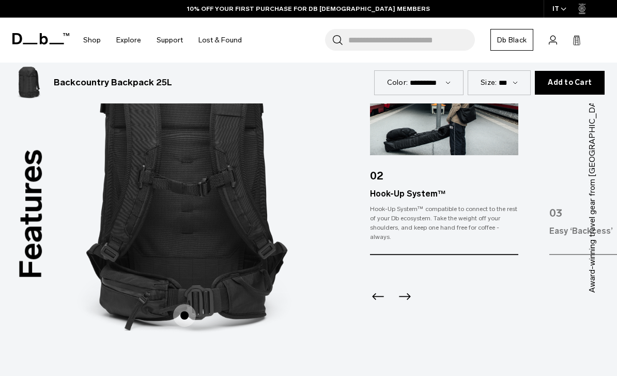
click at [181, 304] on span "2 / 3" at bounding box center [184, 315] width 23 height 23
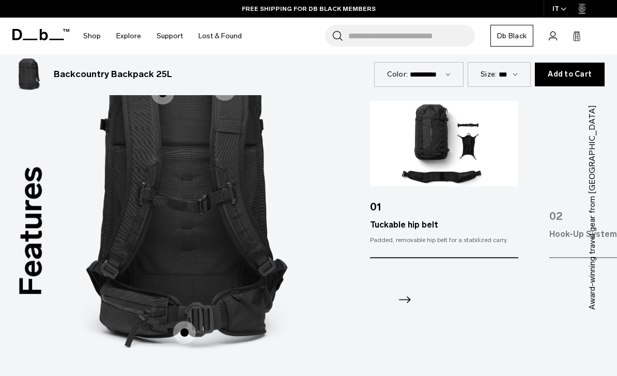
scroll to position [1222, 0]
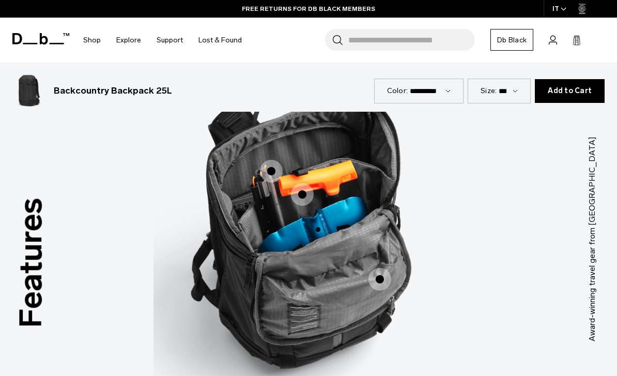
scroll to position [1150, 0]
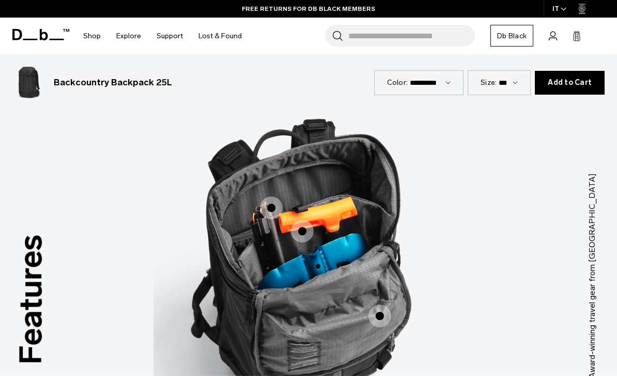
click at [271, 196] on span "3 / 3" at bounding box center [271, 207] width 23 height 23
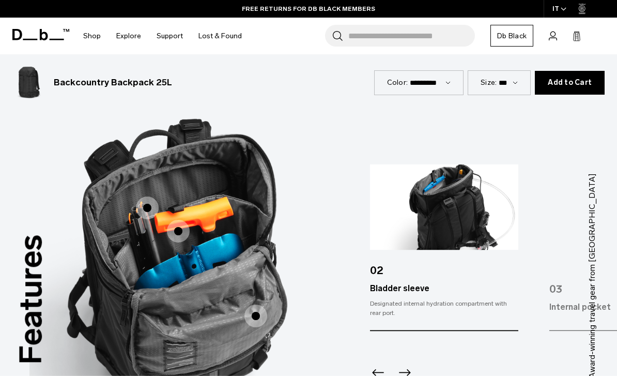
click at [187, 219] on label "Internal pocket" at bounding box center [178, 231] width 25 height 25
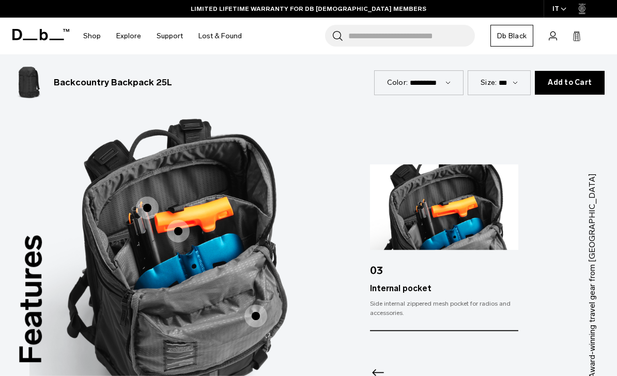
click at [250, 304] on span "3 / 3" at bounding box center [255, 315] width 23 height 23
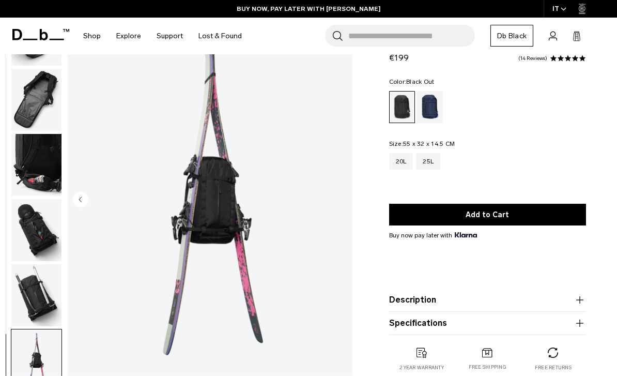
scroll to position [0, 0]
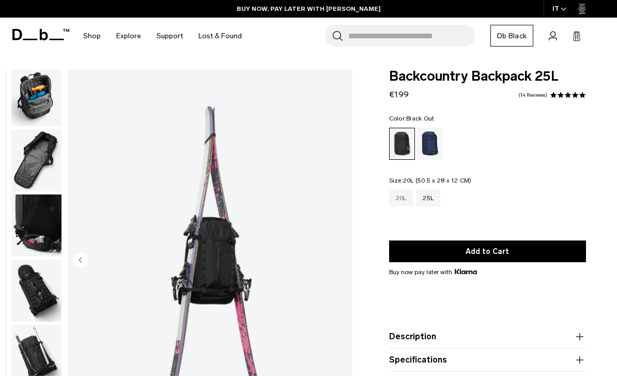
click at [406, 205] on div "20L" at bounding box center [401, 198] width 24 height 17
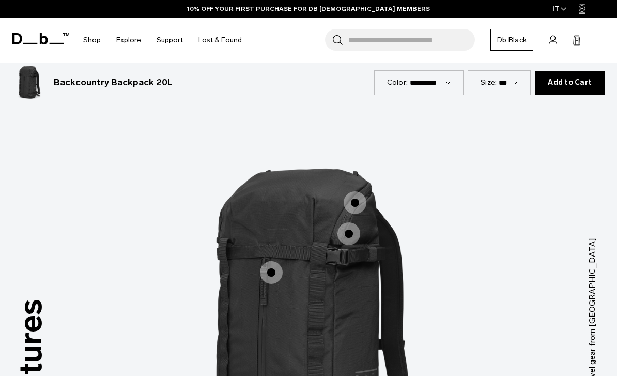
click at [342, 209] on div "Top access main compartment" at bounding box center [335, 220] width 23 height 23
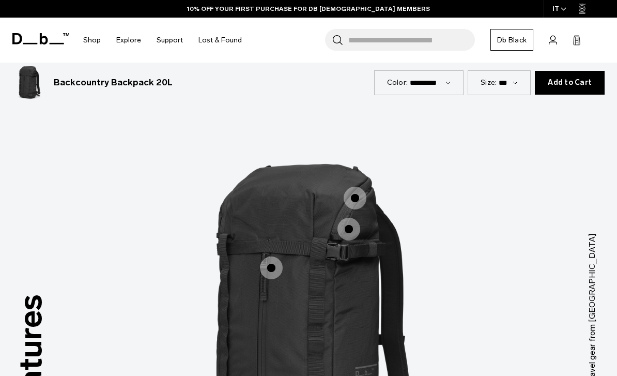
click at [359, 187] on span "1 / 3" at bounding box center [355, 198] width 23 height 23
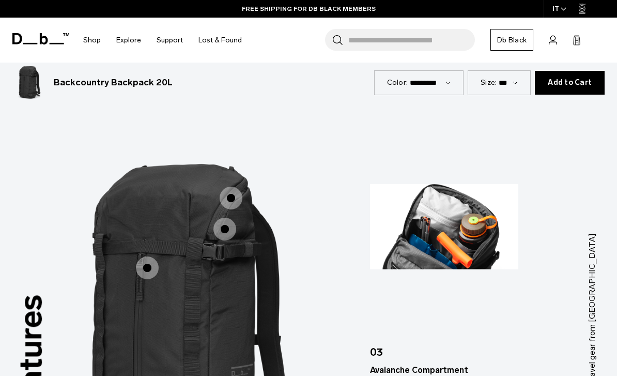
click at [225, 218] on span "1 / 3" at bounding box center [224, 229] width 23 height 23
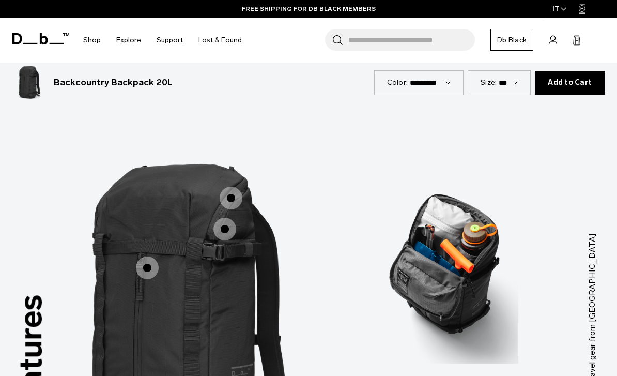
click at [147, 256] on span "1 / 3" at bounding box center [147, 267] width 23 height 23
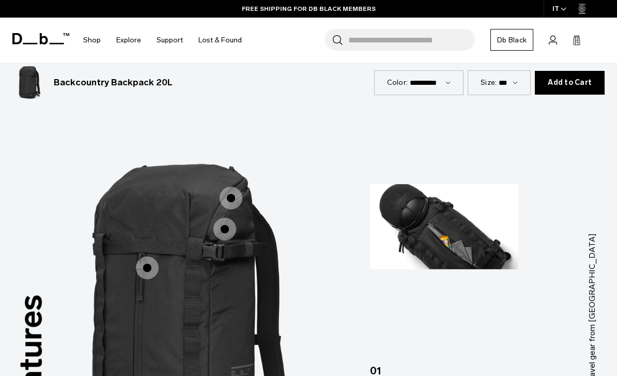
click at [223, 218] on span "1 / 3" at bounding box center [224, 229] width 23 height 23
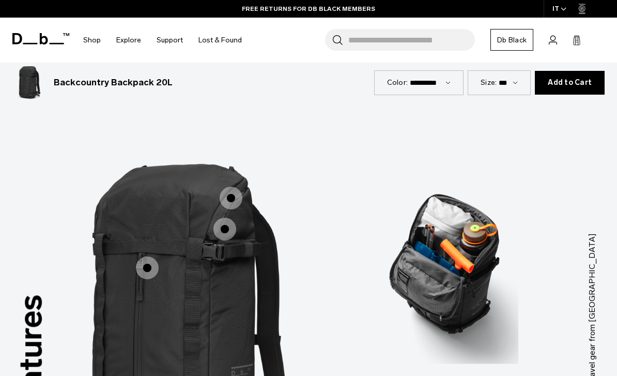
click at [231, 187] on span "1 / 3" at bounding box center [231, 198] width 23 height 23
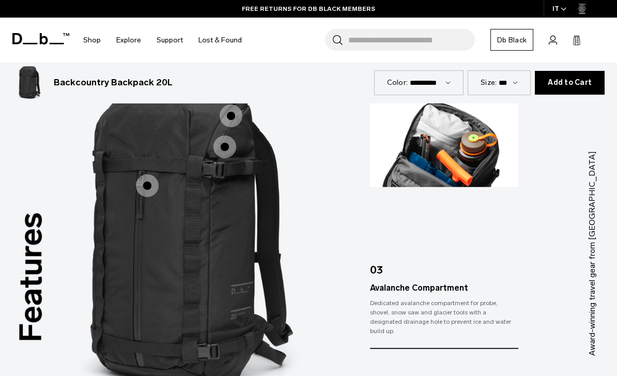
scroll to position [1179, 0]
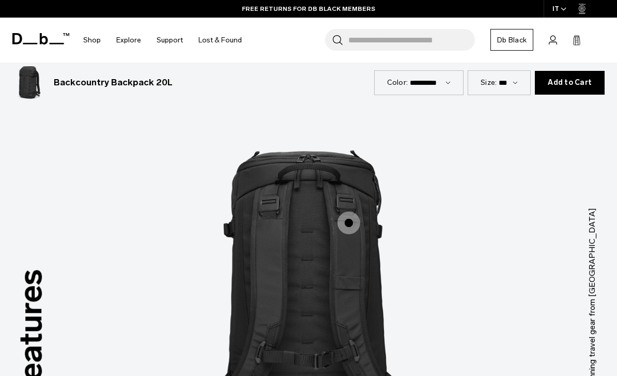
scroll to position [1052, 0]
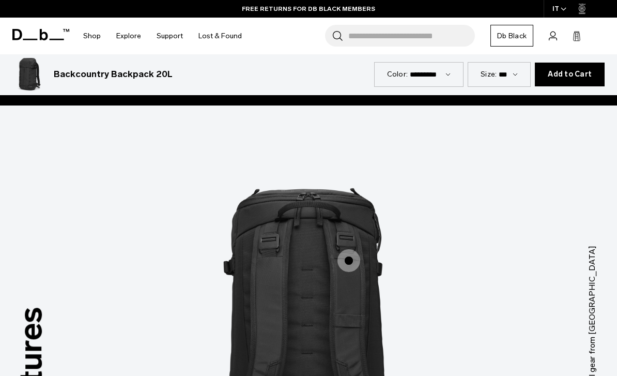
click at [348, 249] on span "2 / 3" at bounding box center [348, 260] width 23 height 23
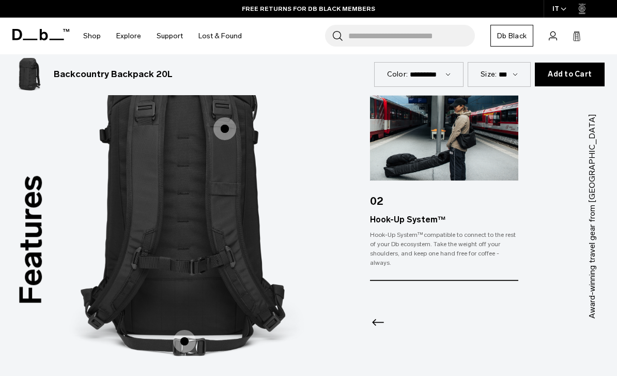
scroll to position [1184, 0]
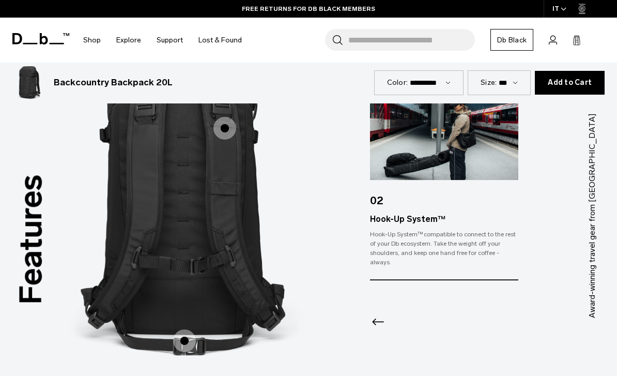
click at [189, 329] on span "2 / 3" at bounding box center [184, 340] width 23 height 23
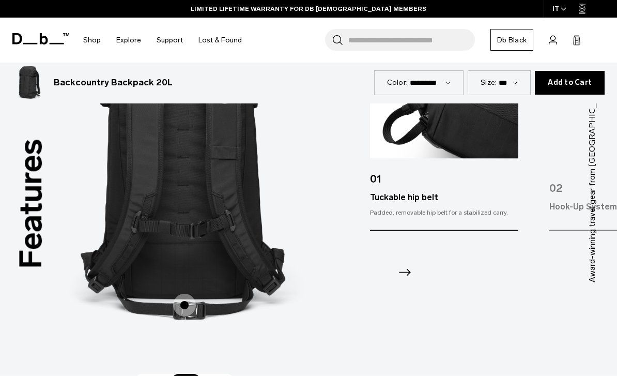
scroll to position [1221, 0]
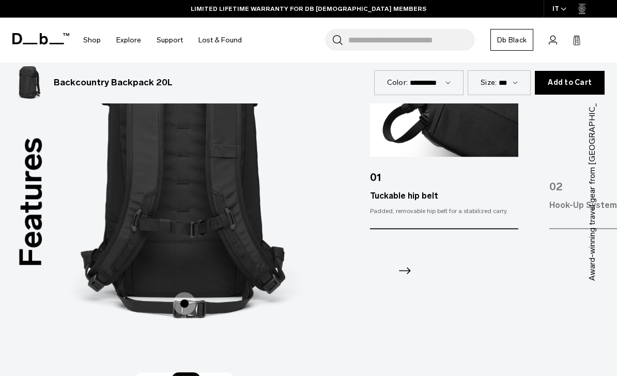
click at [210, 372] on span "Inside" at bounding box center [221, 379] width 33 height 14
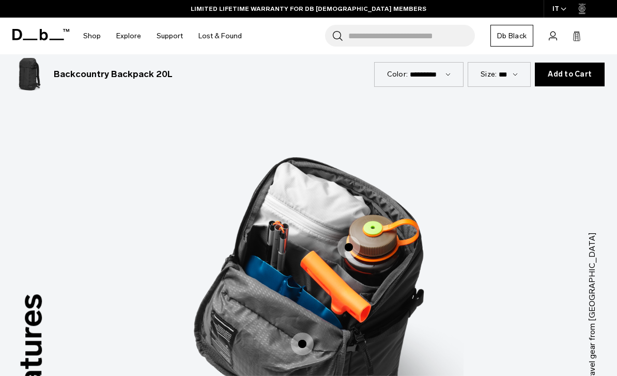
scroll to position [1064, 0]
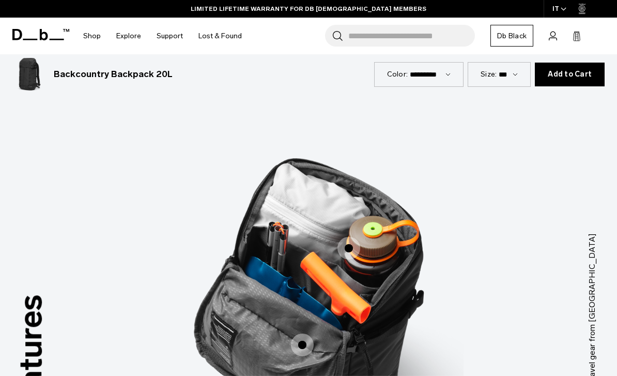
click at [356, 237] on span "3 / 3" at bounding box center [348, 248] width 23 height 23
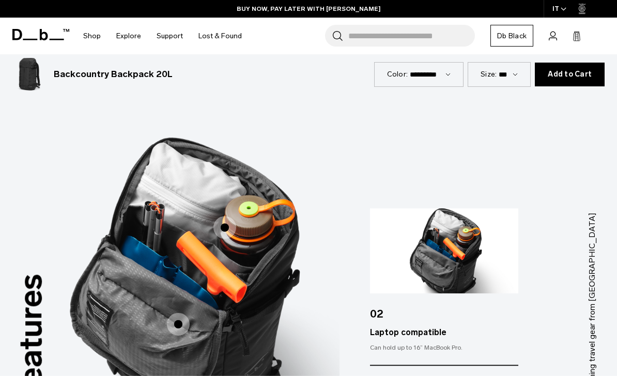
scroll to position [1096, 0]
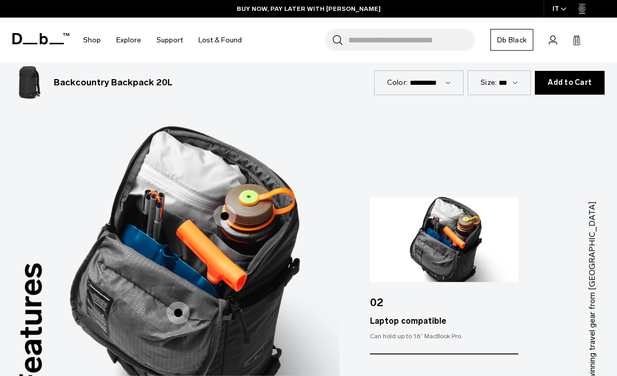
click at [189, 300] on label "Goggle pocket" at bounding box center [178, 312] width 25 height 25
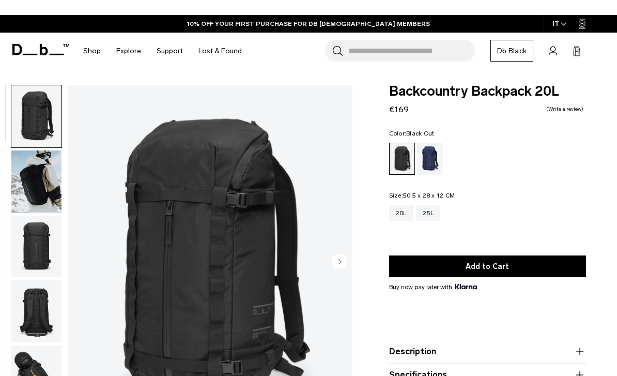
scroll to position [30, 0]
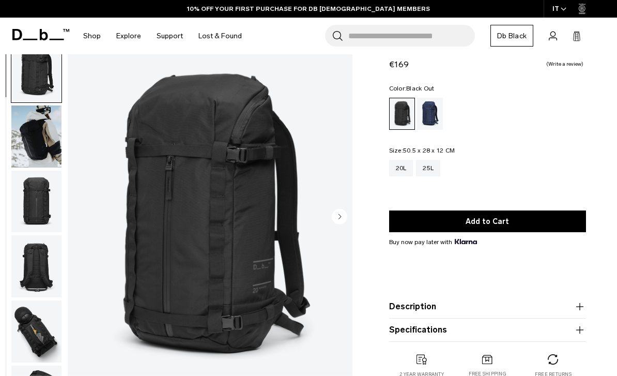
click at [38, 135] on img "button" at bounding box center [36, 136] width 50 height 62
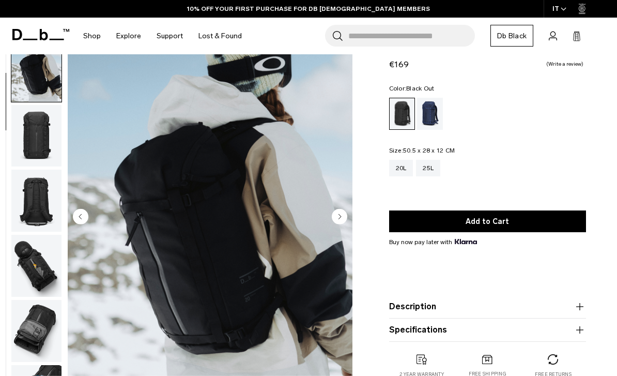
click at [37, 129] on img "button" at bounding box center [36, 136] width 50 height 62
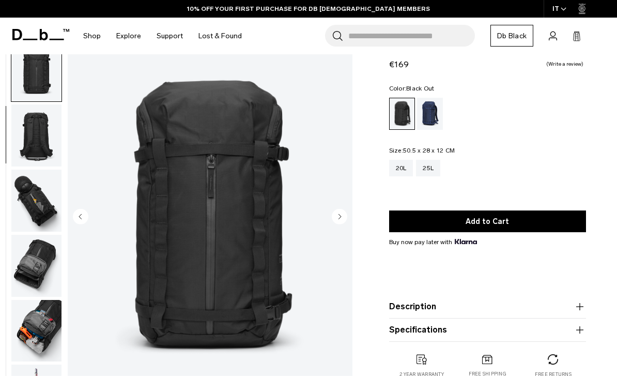
click at [32, 126] on img "button" at bounding box center [36, 135] width 50 height 62
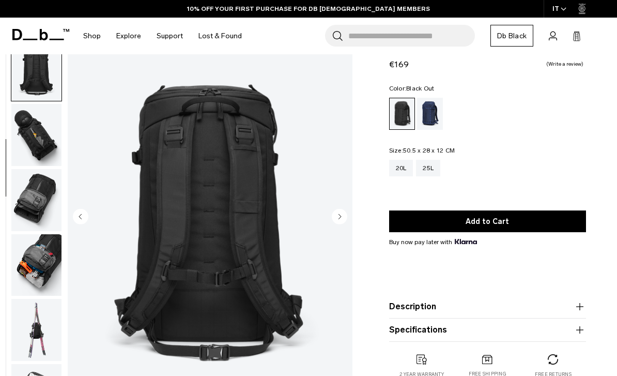
click at [33, 128] on img "button" at bounding box center [36, 135] width 50 height 62
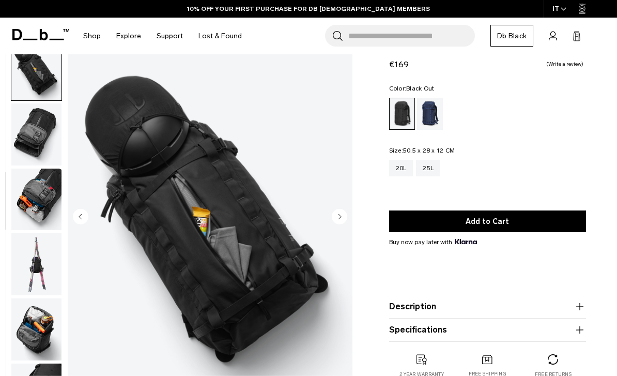
click at [31, 128] on img "button" at bounding box center [36, 134] width 50 height 62
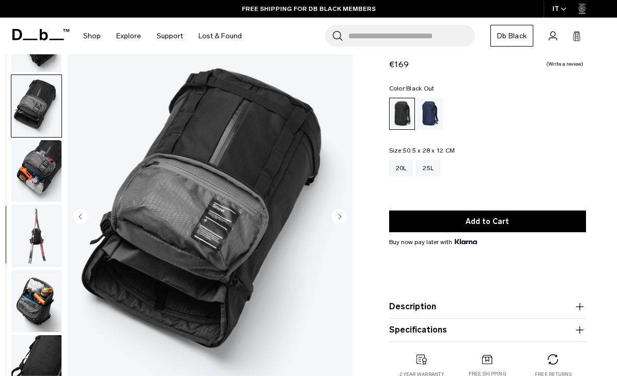
scroll to position [297, 0]
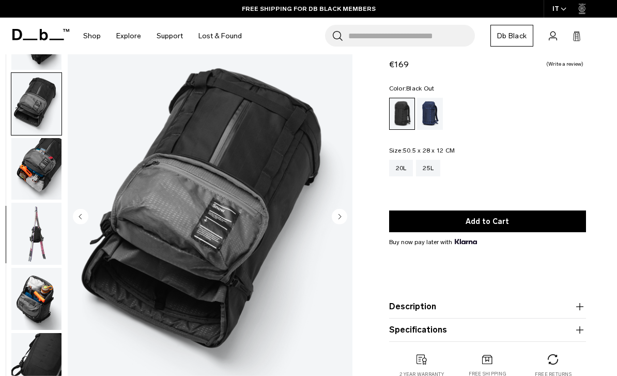
click at [37, 174] on img "button" at bounding box center [36, 169] width 50 height 62
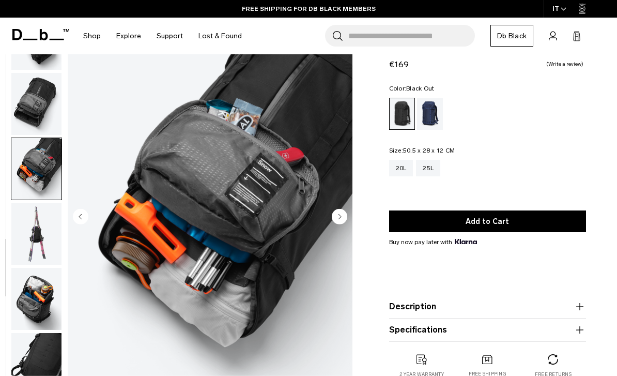
click at [43, 253] on img "button" at bounding box center [36, 234] width 50 height 62
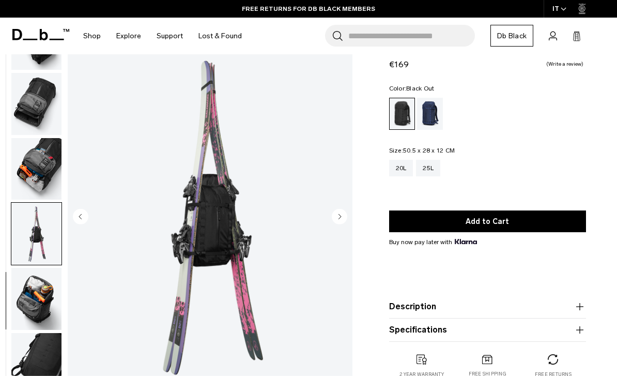
click at [38, 276] on img "button" at bounding box center [36, 299] width 50 height 62
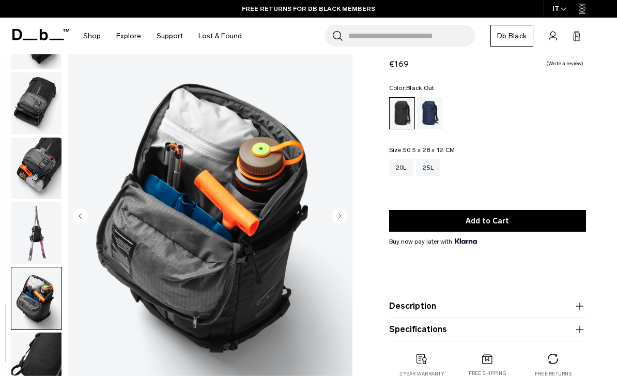
click at [47, 352] on img "button" at bounding box center [36, 363] width 50 height 62
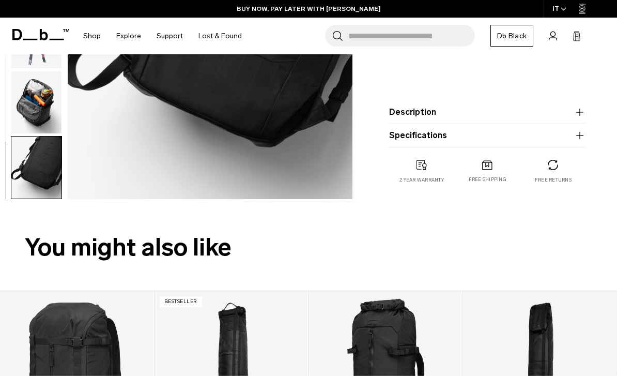
scroll to position [0, 0]
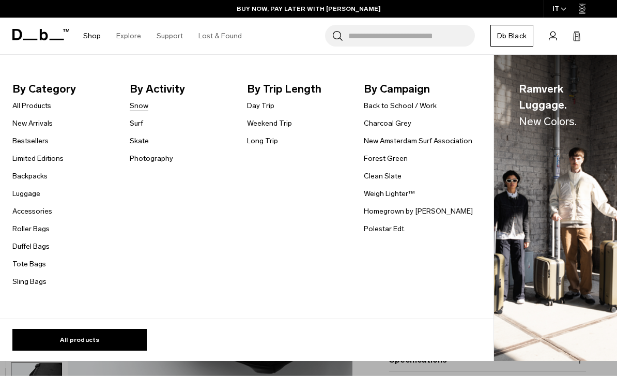
click at [140, 104] on link "Snow" at bounding box center [139, 105] width 19 height 11
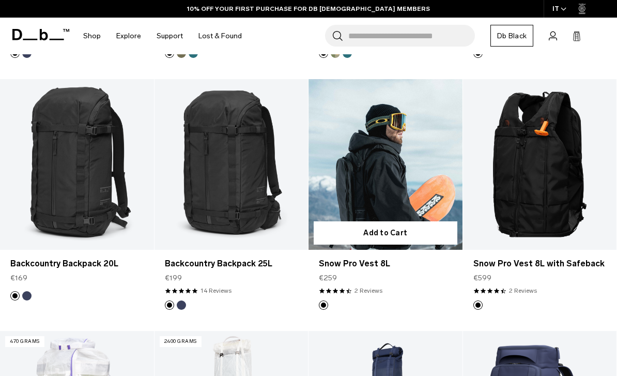
click at [426, 161] on link "Snow Pro Vest 8L" at bounding box center [385, 164] width 154 height 171
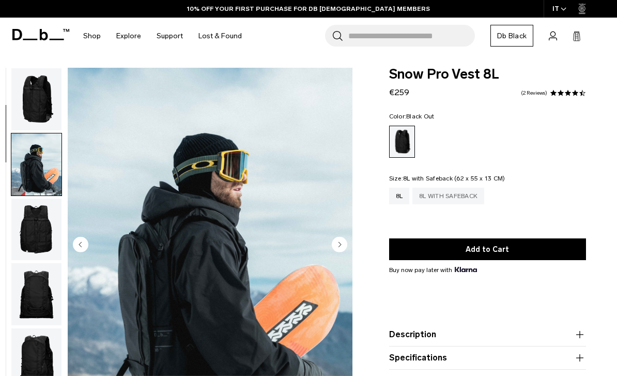
scroll to position [66, 0]
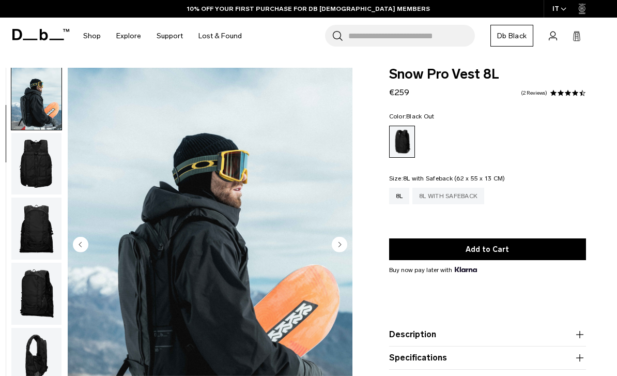
click at [452, 192] on div "8L with Safeback" at bounding box center [448, 196] width 72 height 17
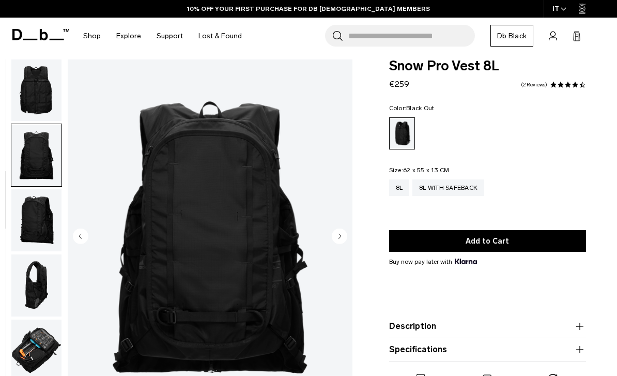
scroll to position [142, 0]
